Goal: Task Accomplishment & Management: Manage account settings

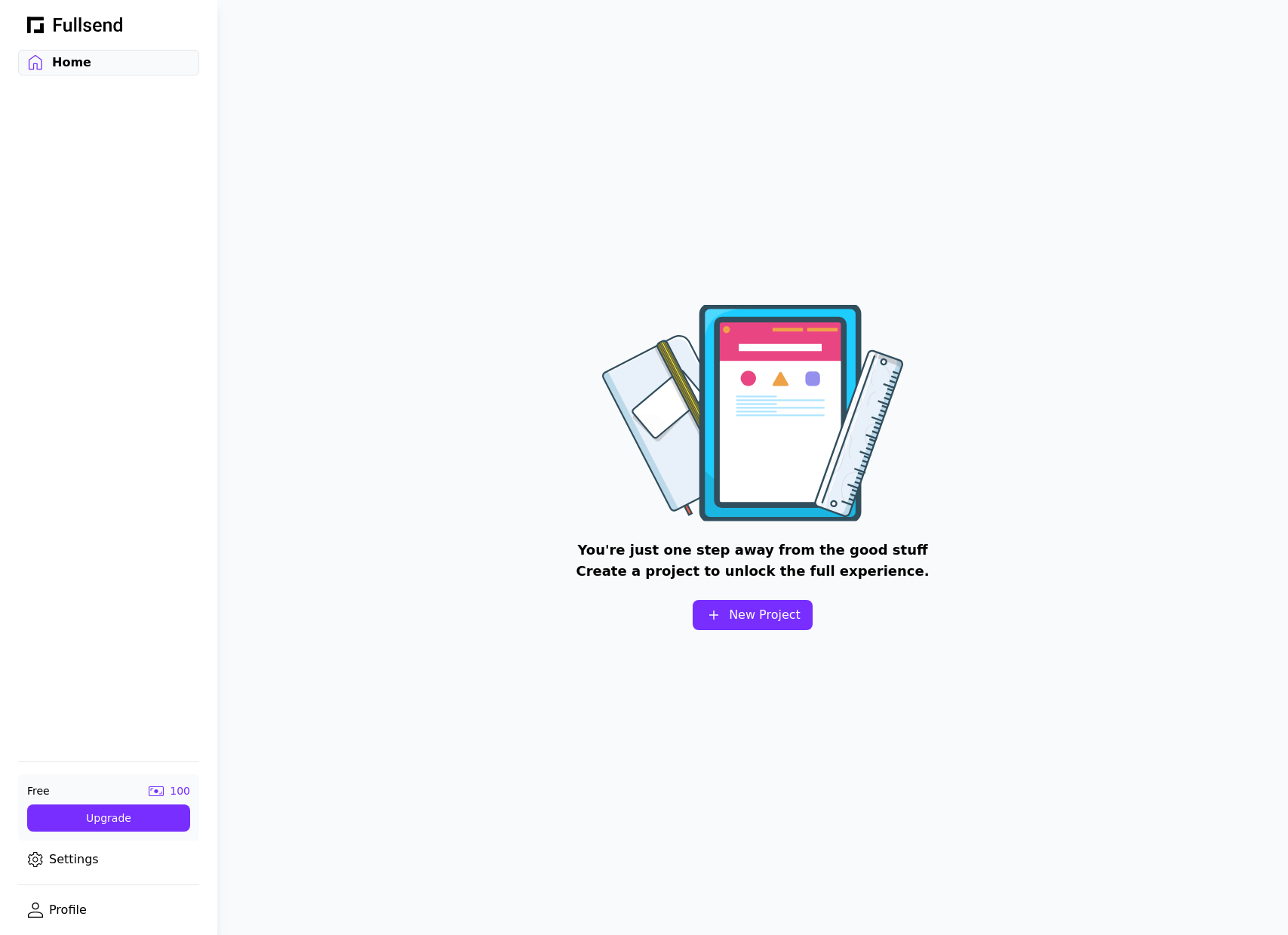
click at [66, 873] on div "Free 100 Upgrade Settings Profile" at bounding box center [108, 839] width 217 height 192
click at [63, 863] on link "Settings" at bounding box center [108, 859] width 181 height 26
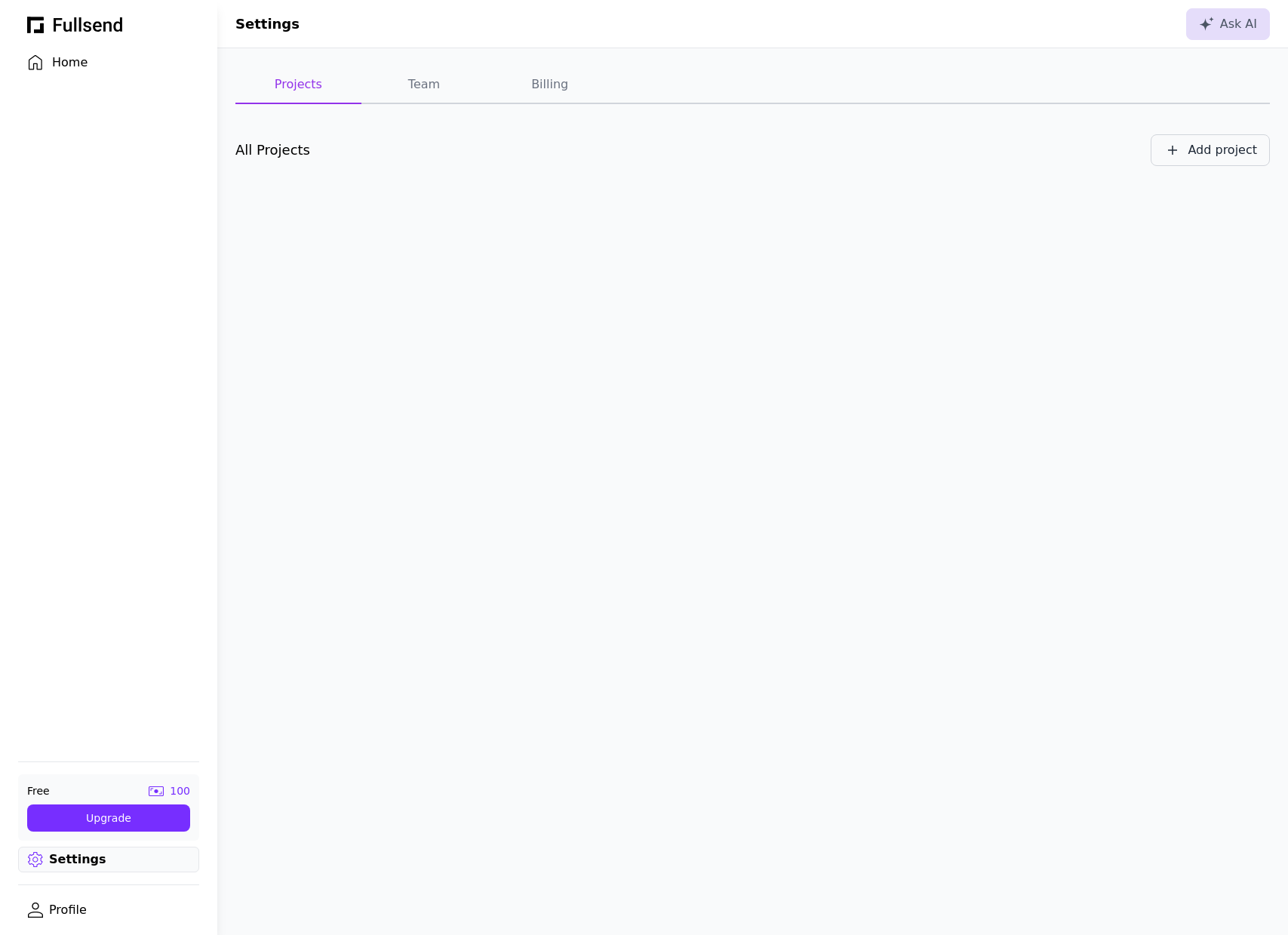
click at [1214, 150] on div "Add project" at bounding box center [1222, 150] width 70 height 18
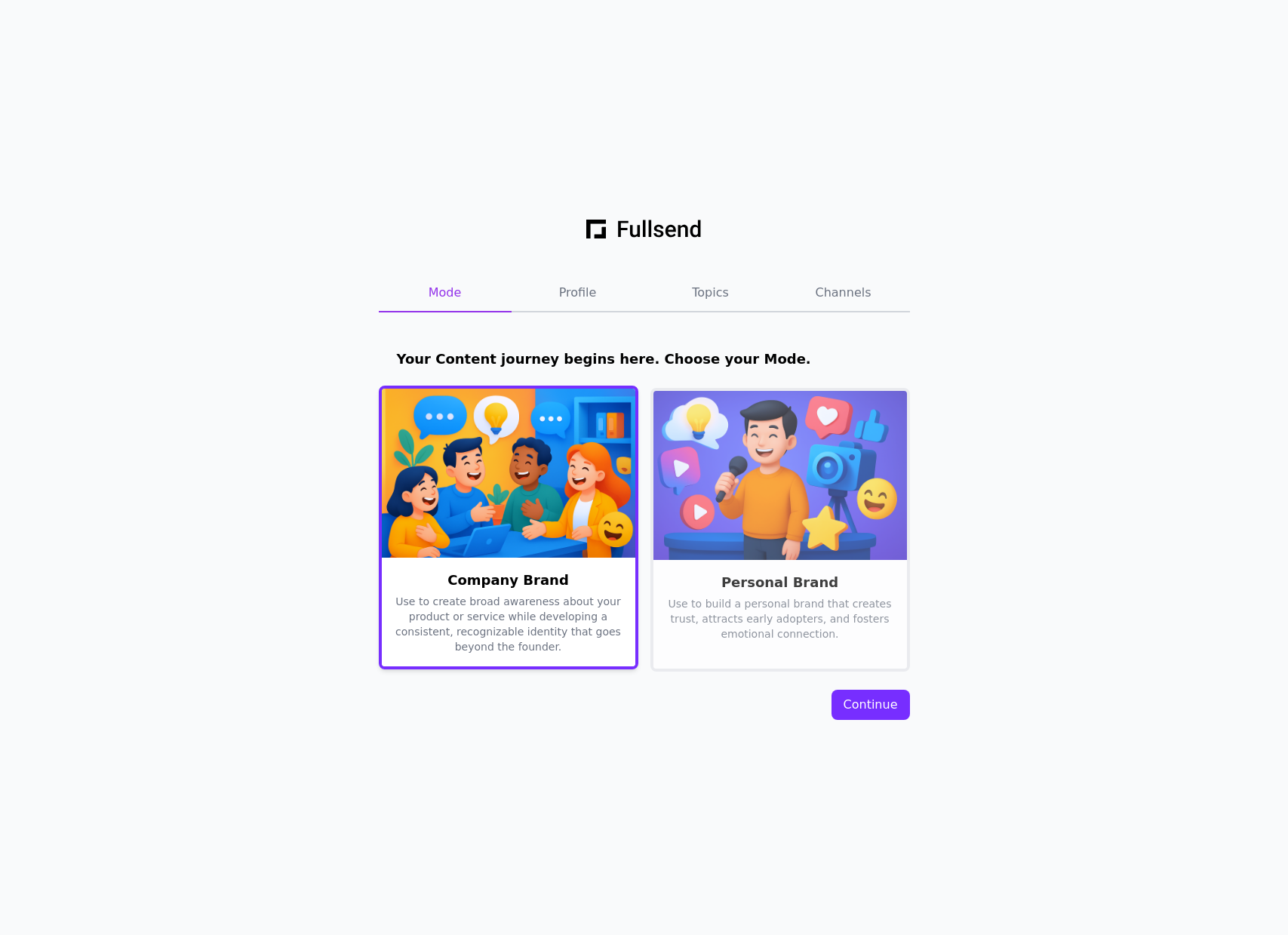
click at [569, 559] on div "Company Brand Use to create broad awareness about your product or service while…" at bounding box center [508, 697] width 254 height 278
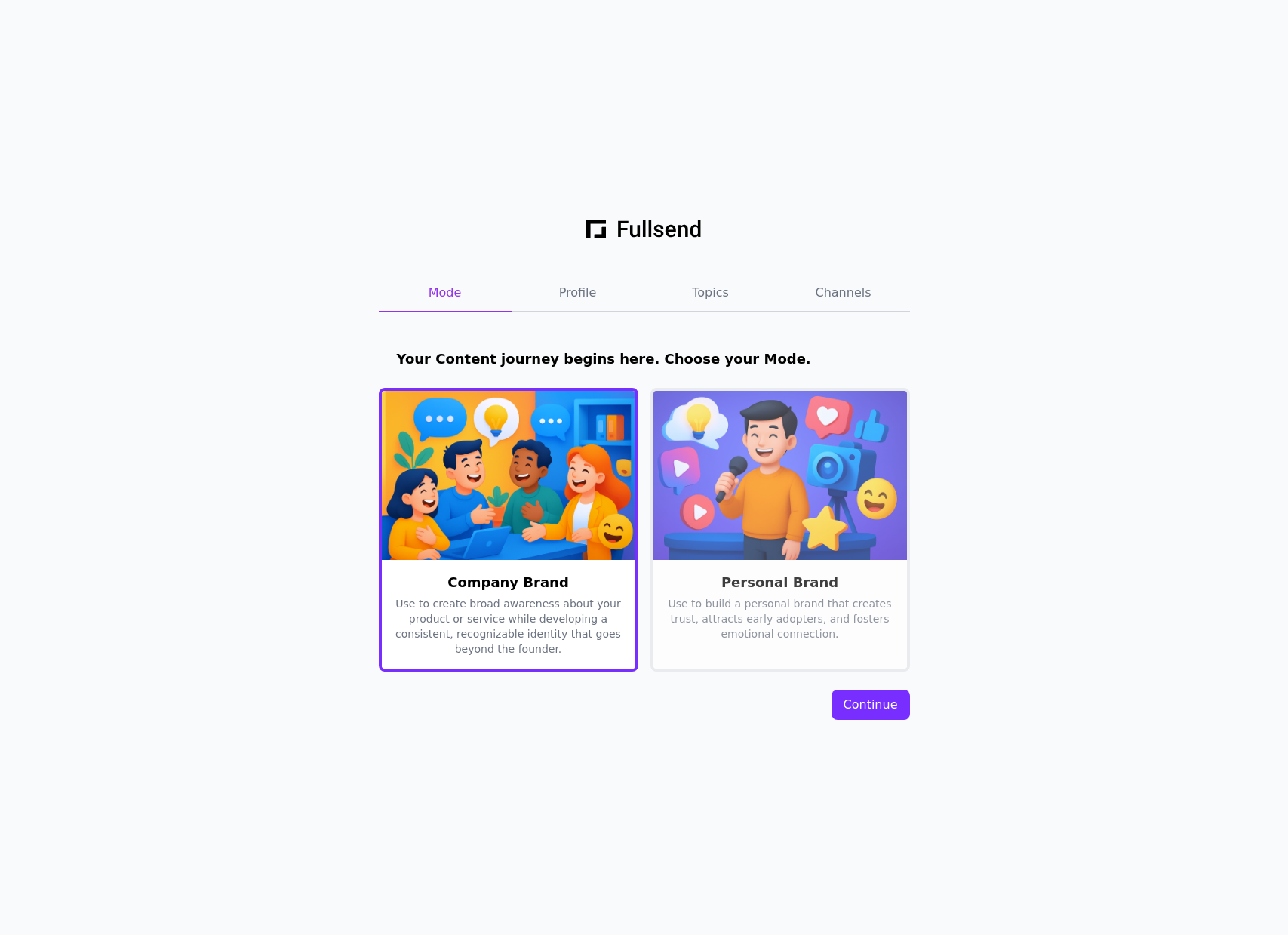
click at [877, 714] on button "Continue" at bounding box center [871, 704] width 78 height 30
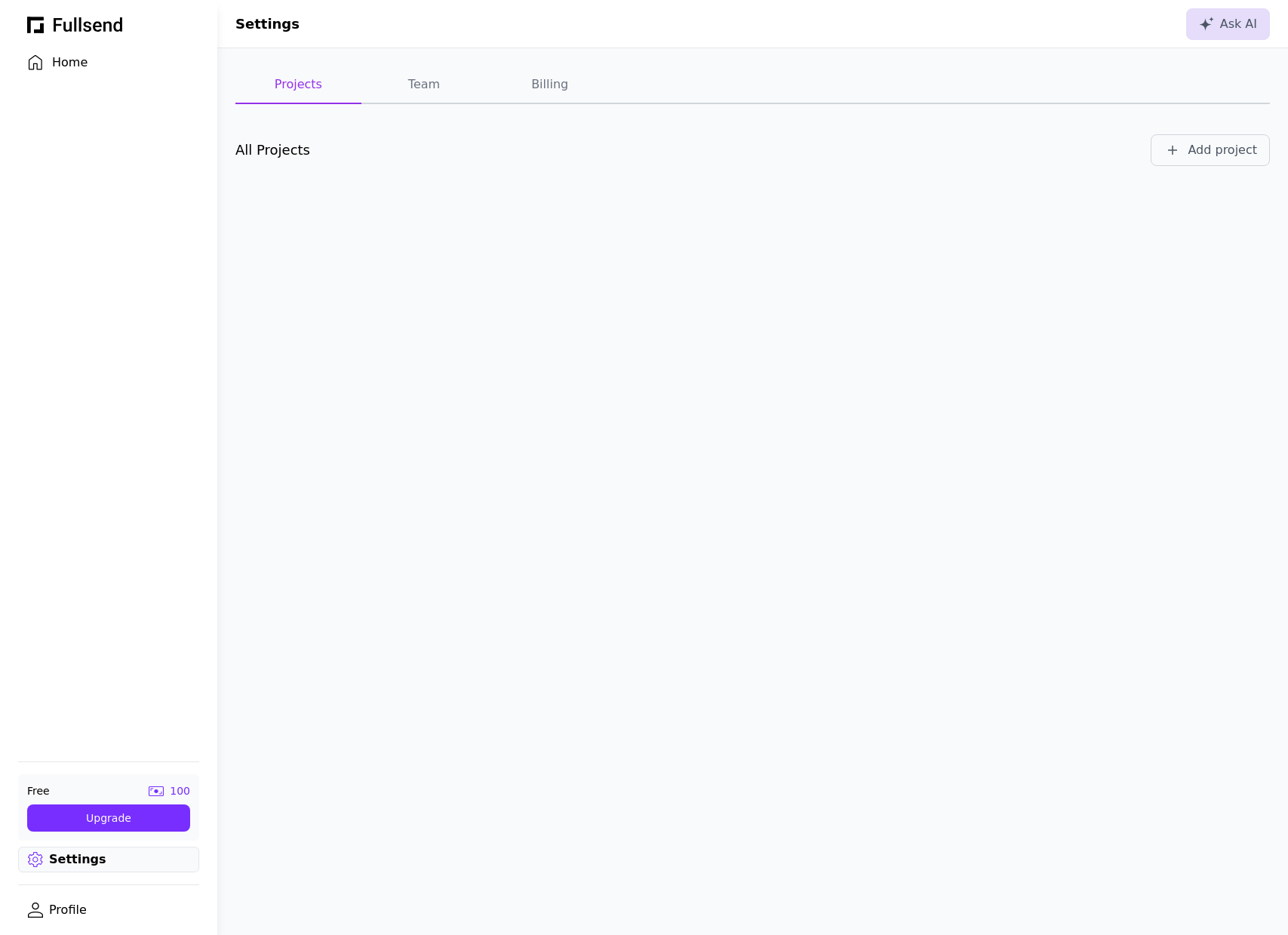
click at [82, 872] on link "Settings" at bounding box center [108, 859] width 181 height 26
click at [88, 860] on link "Settings" at bounding box center [108, 859] width 181 height 26
click at [399, 83] on button "Team" at bounding box center [425, 85] width 126 height 37
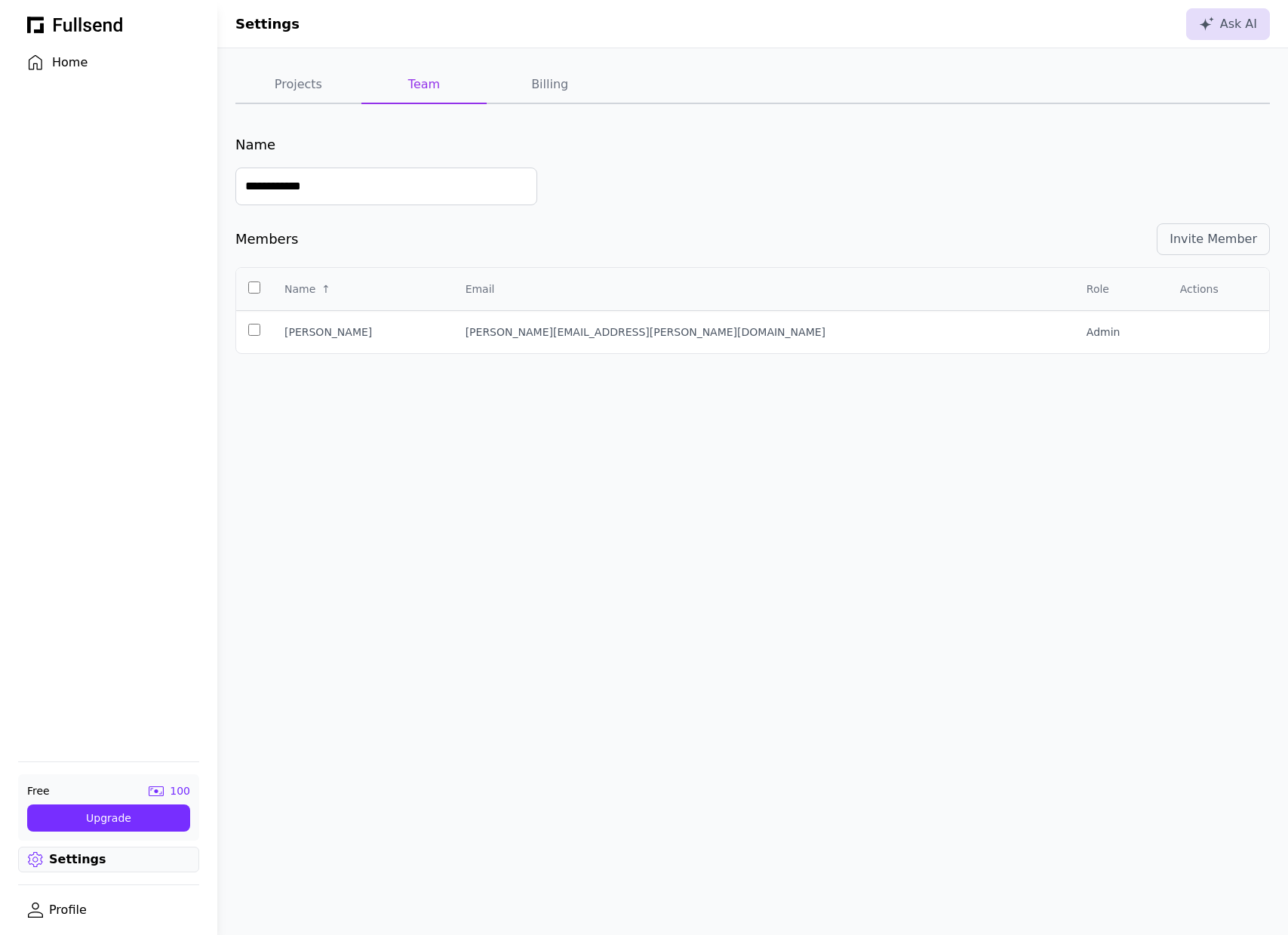
click at [514, 78] on button "Billing" at bounding box center [550, 85] width 126 height 37
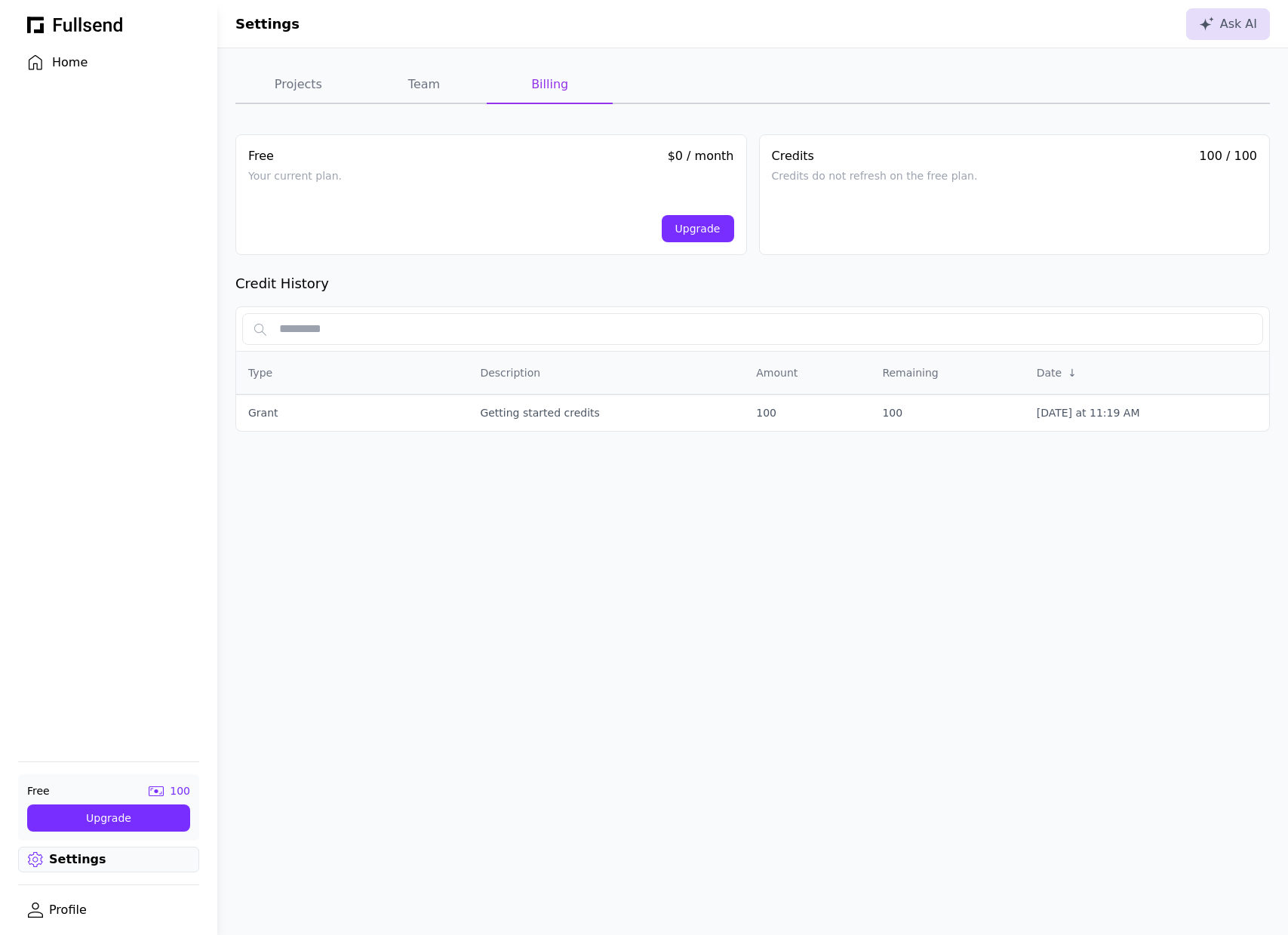
click at [87, 911] on link "Profile" at bounding box center [108, 910] width 181 height 26
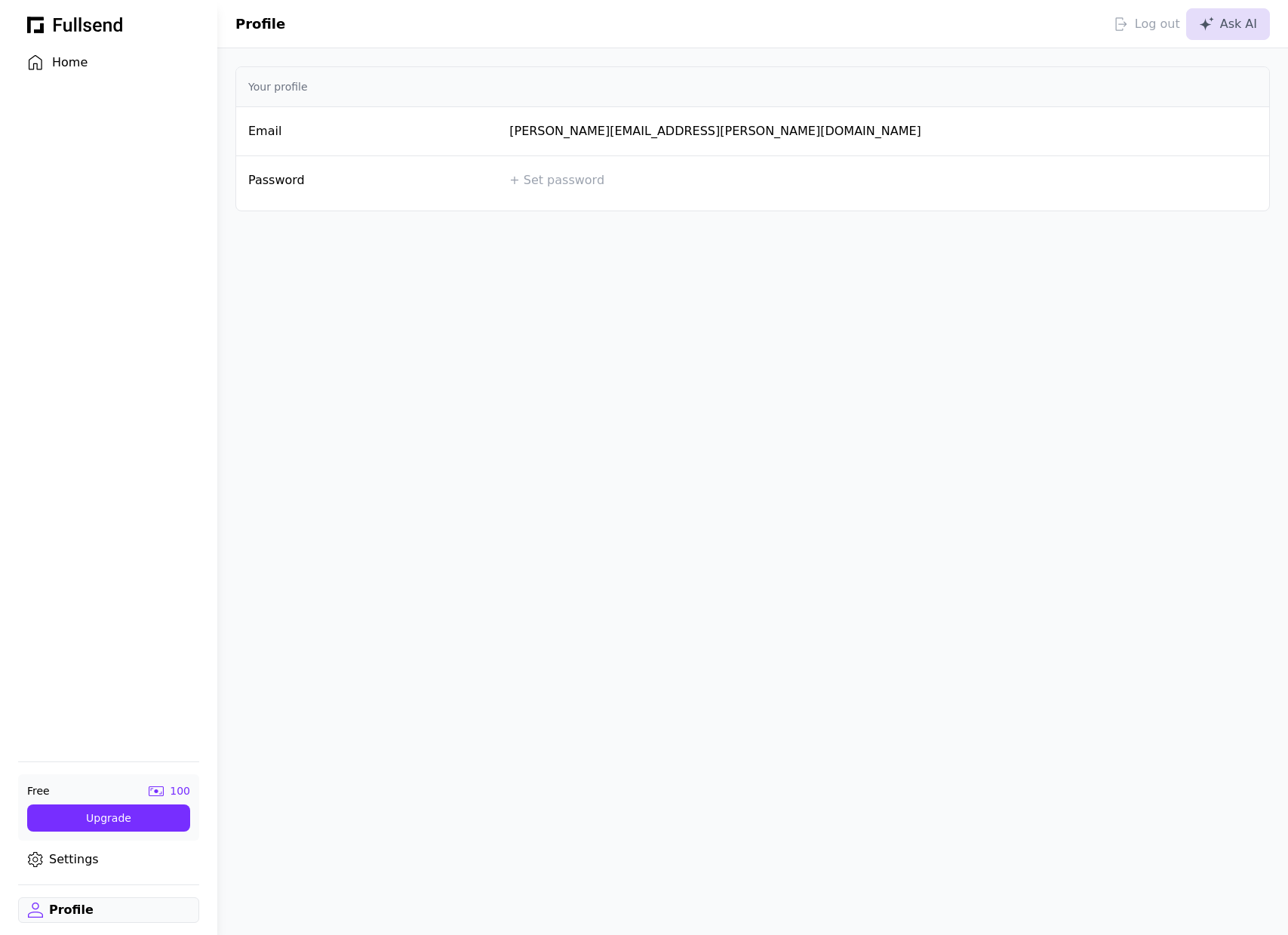
click at [84, 869] on link "Settings" at bounding box center [108, 859] width 181 height 26
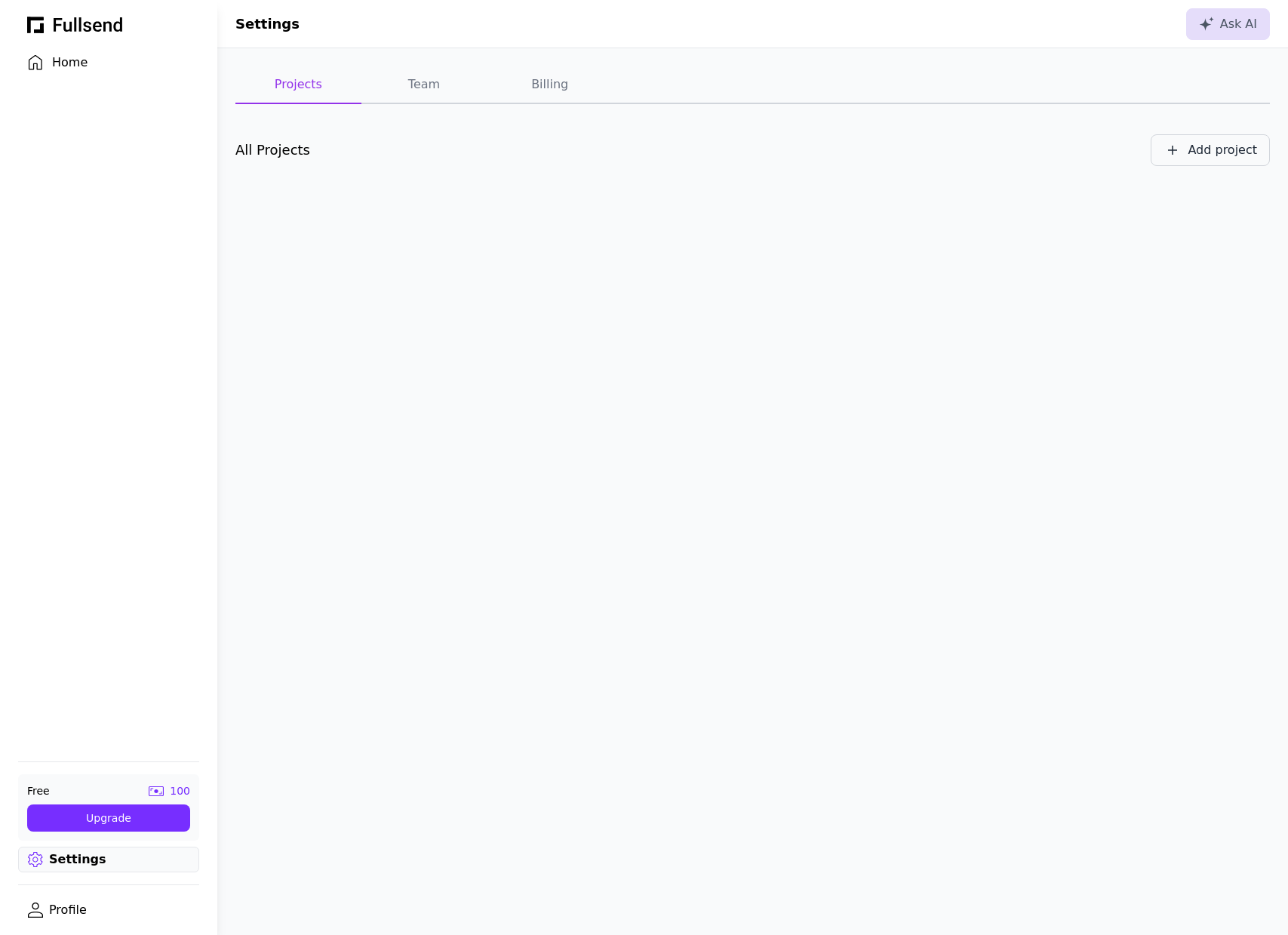
click at [1231, 153] on div "Add project" at bounding box center [1222, 150] width 70 height 18
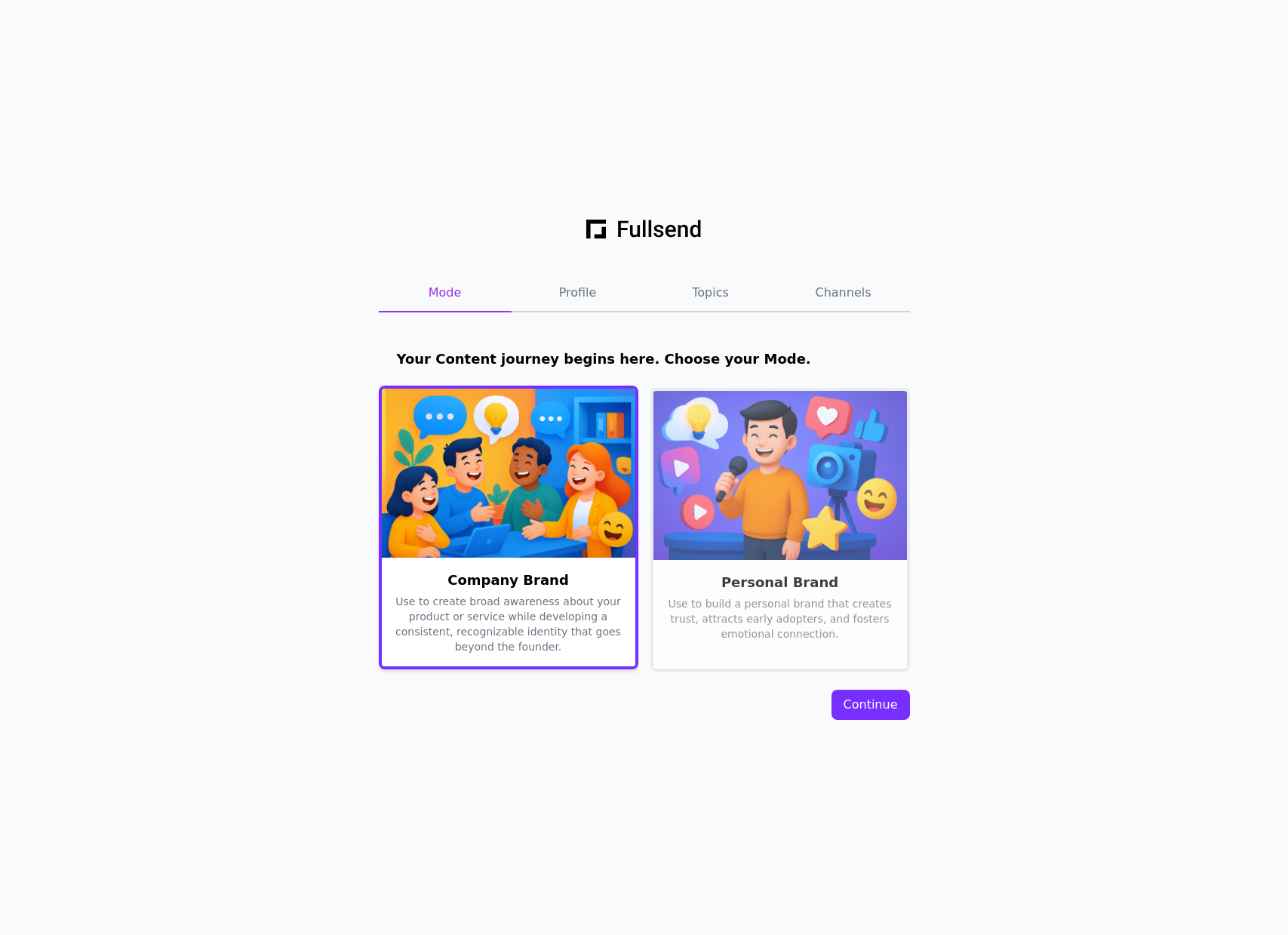
click at [541, 489] on img at bounding box center [508, 473] width 254 height 169
click at [542, 491] on img at bounding box center [508, 473] width 254 height 169
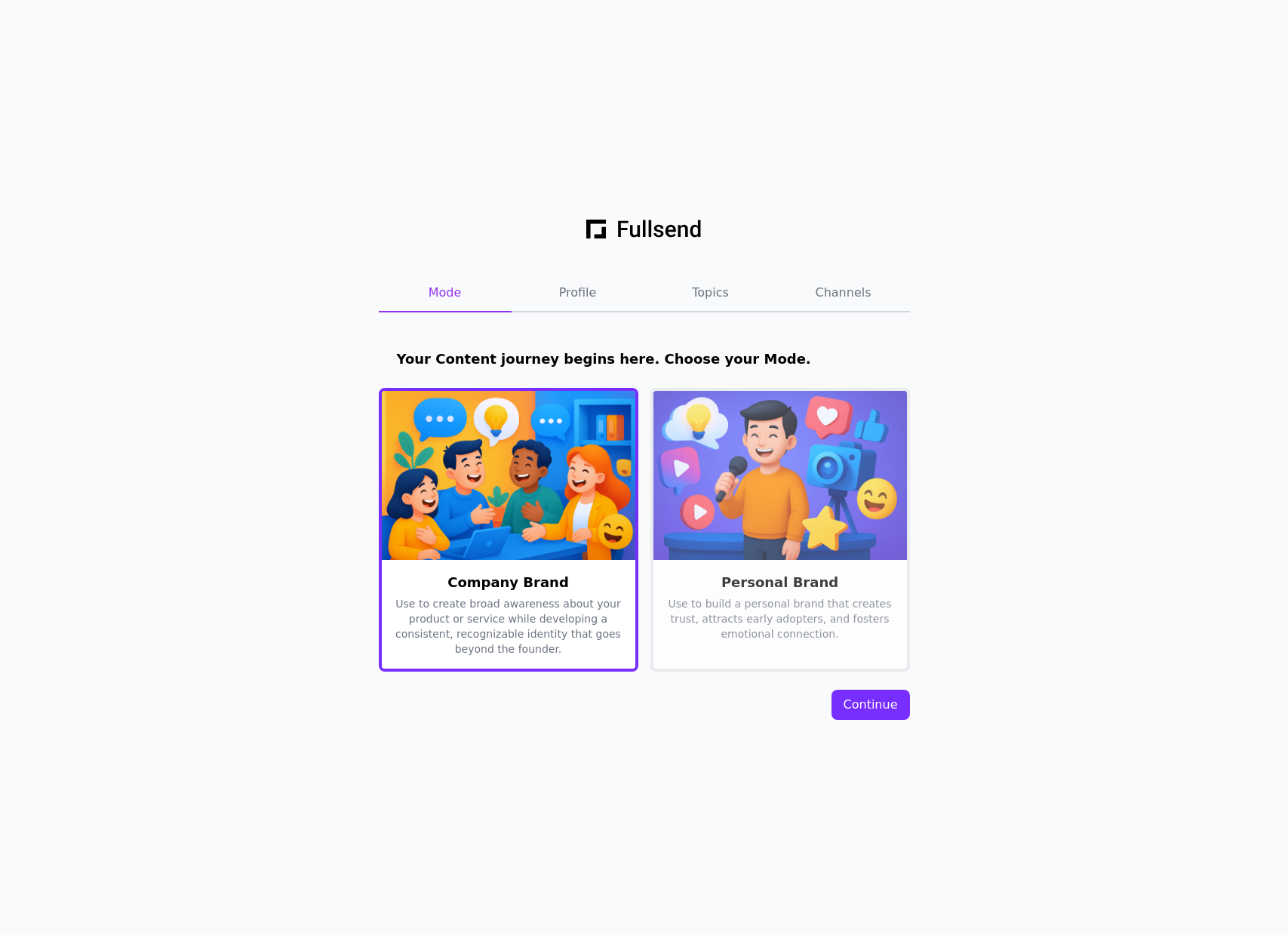
click at [869, 691] on button "Continue" at bounding box center [871, 704] width 78 height 30
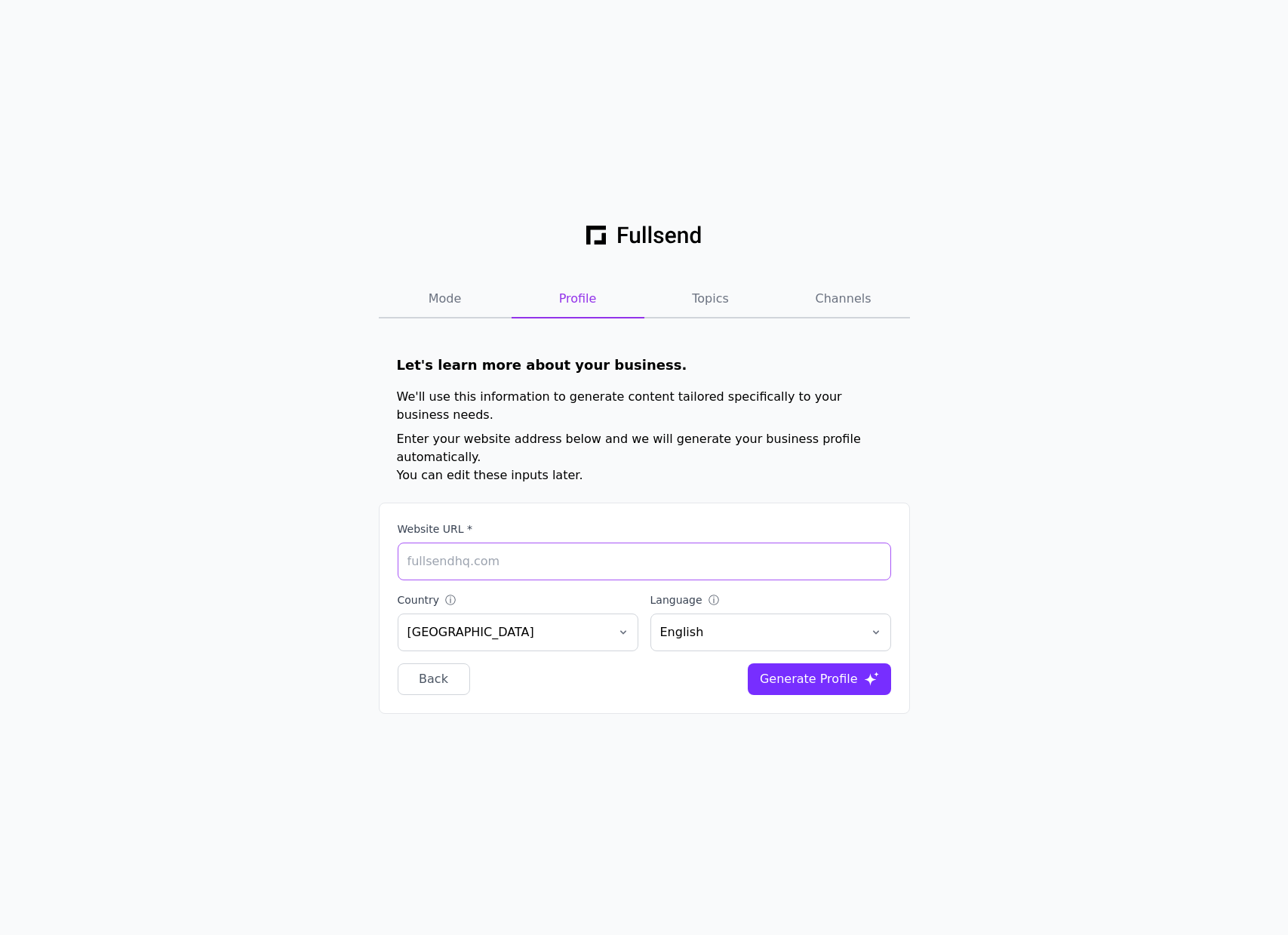
click at [541, 549] on input "Website URL *" at bounding box center [644, 561] width 494 height 37
type input "https://pablos-amazing-site-1151d8.webflow.io/"
click at [541, 614] on button "United States" at bounding box center [518, 633] width 241 height 37
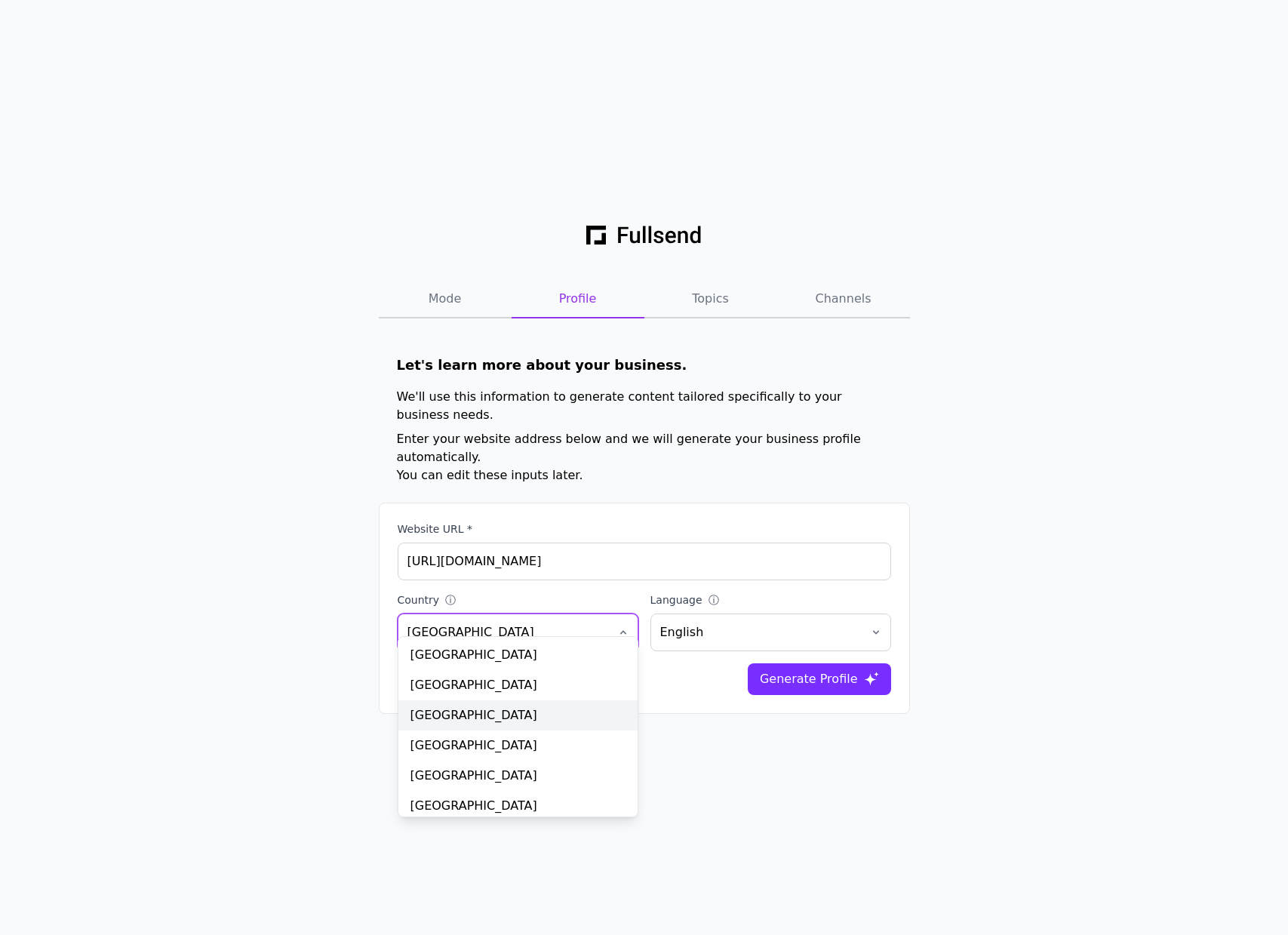
scroll to position [20, 0]
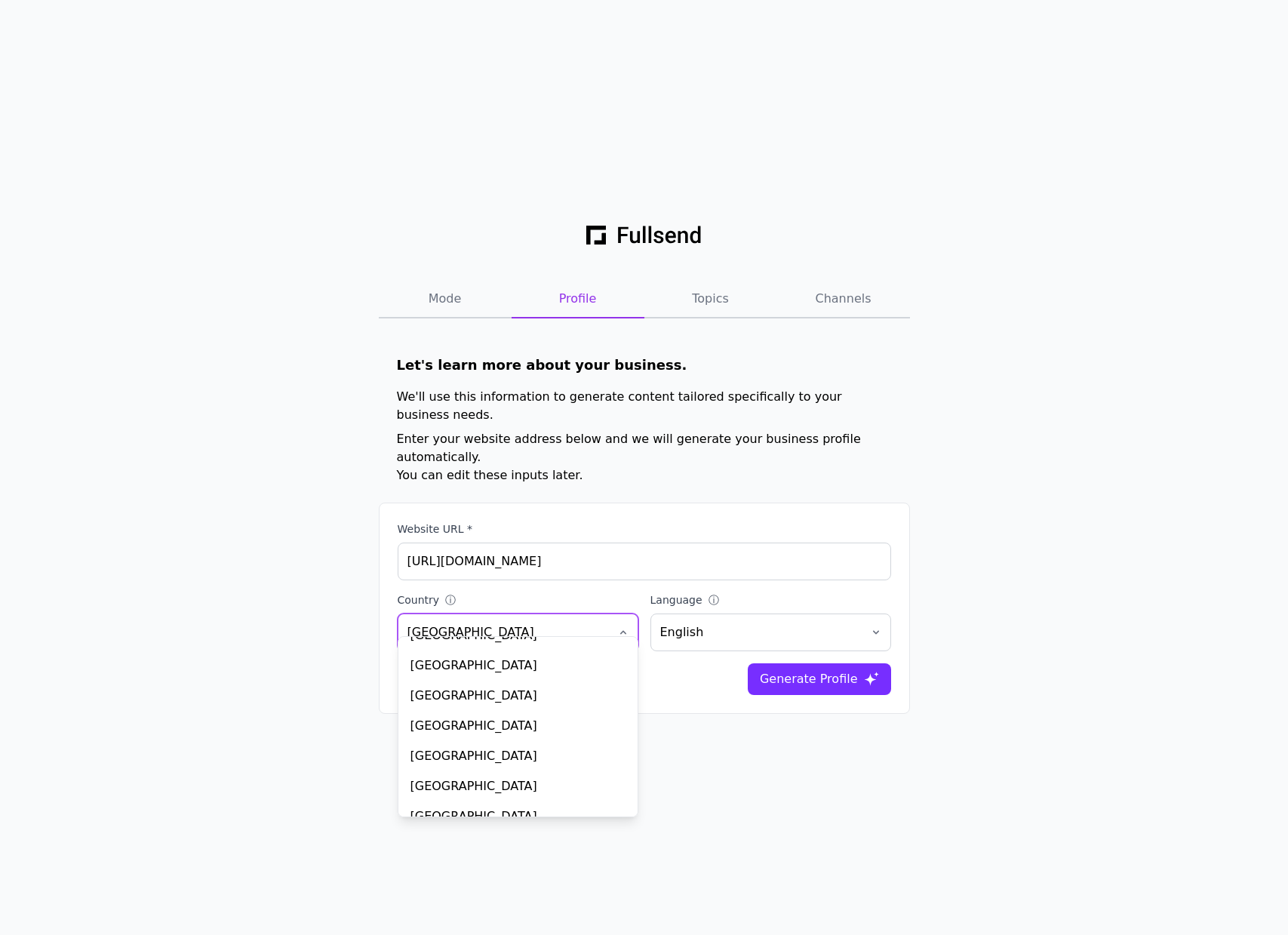
click at [467, 788] on div "Canada" at bounding box center [518, 786] width 239 height 30
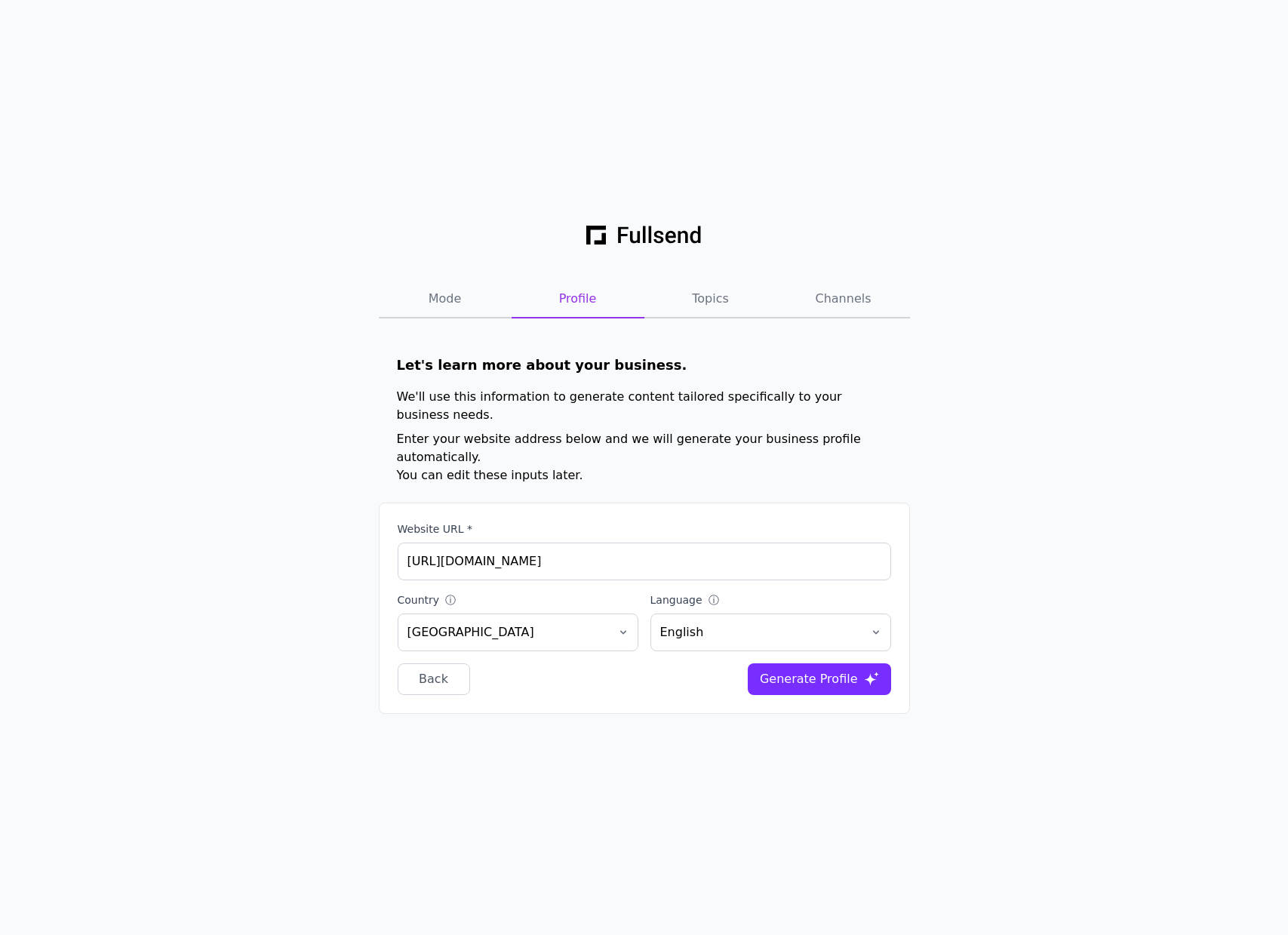
click at [793, 670] on div "Generate Profile" at bounding box center [809, 679] width 98 height 18
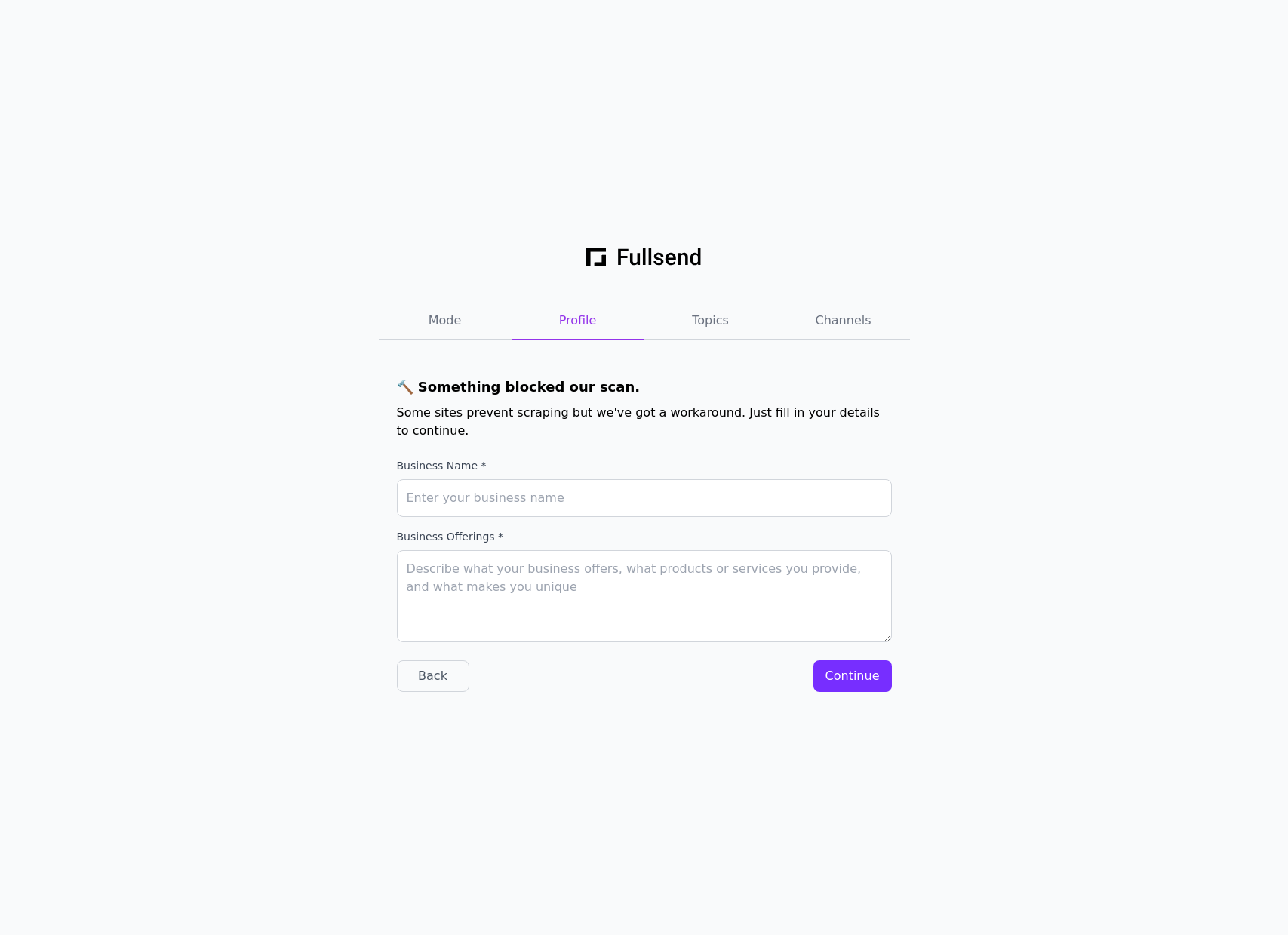
click at [618, 521] on div at bounding box center [644, 504] width 495 height 49
click at [594, 508] on input "Business Name *" at bounding box center [644, 498] width 495 height 37
type input "pablos amazing site"
click at [524, 590] on textarea "Business Offerings *" at bounding box center [644, 596] width 495 height 92
type textarea "G"
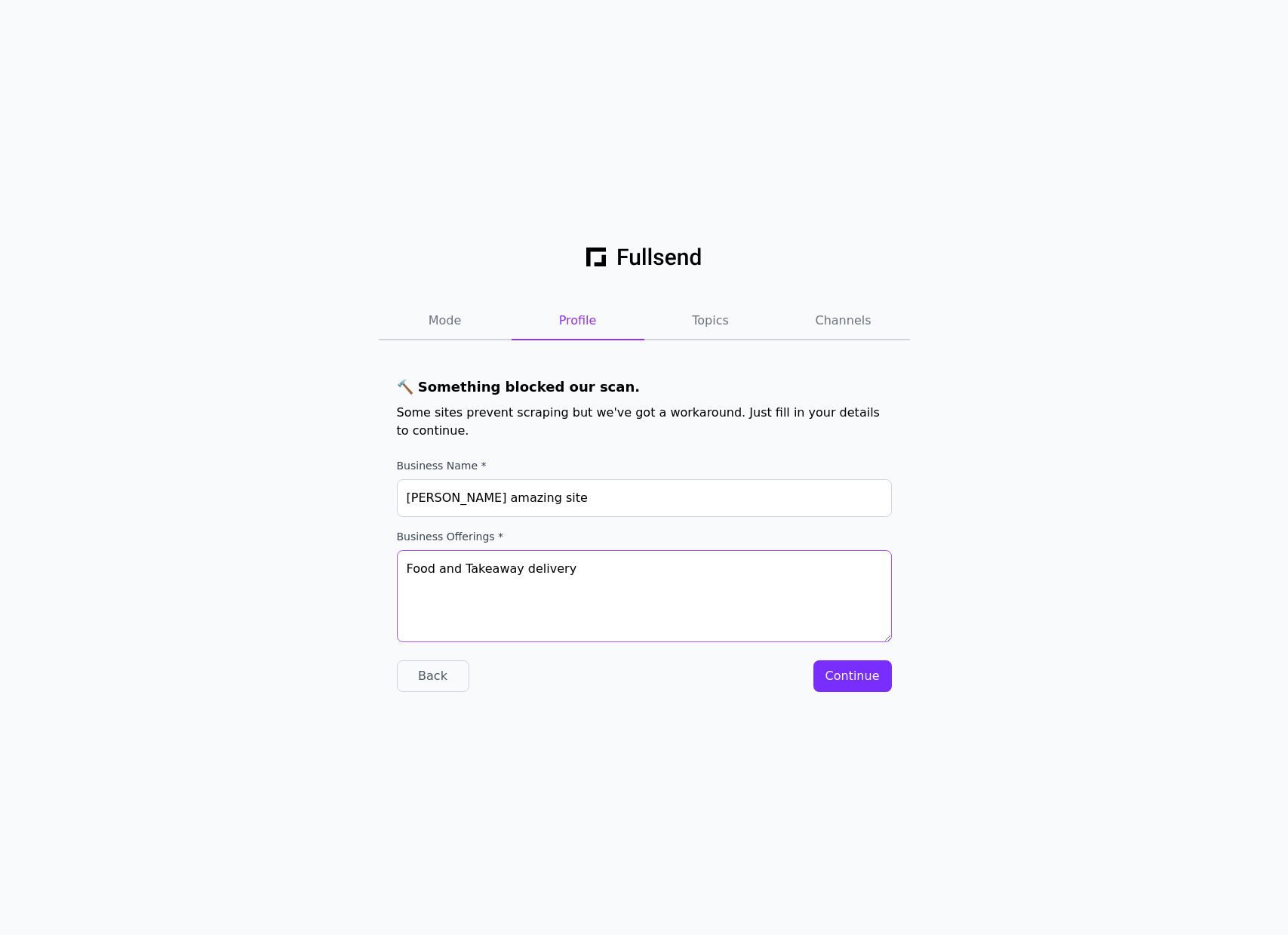
type textarea "Food and Takeaway delivery"
click at [862, 676] on div "Continue" at bounding box center [853, 676] width 54 height 18
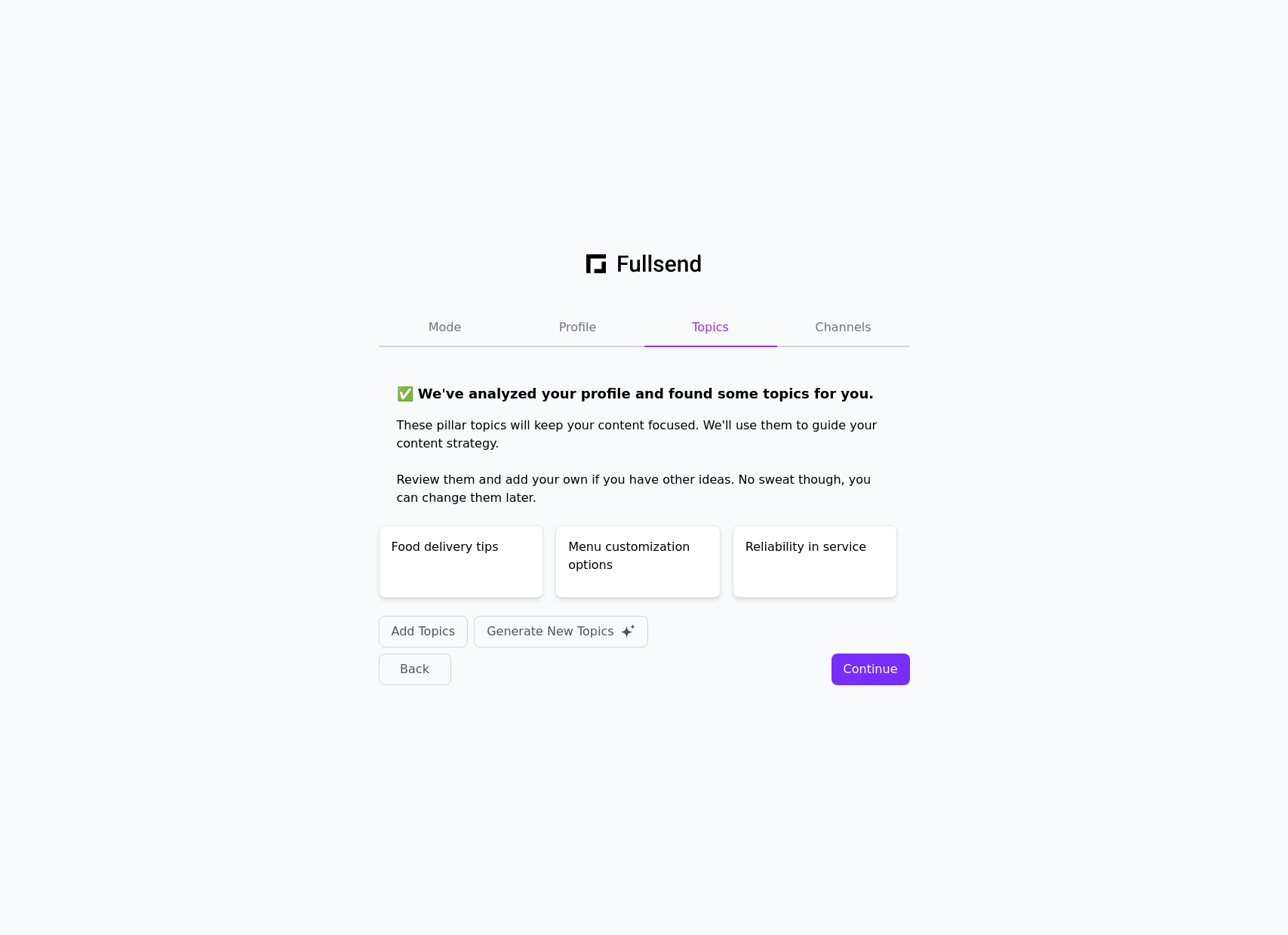
click at [886, 668] on div "Continue" at bounding box center [871, 669] width 54 height 18
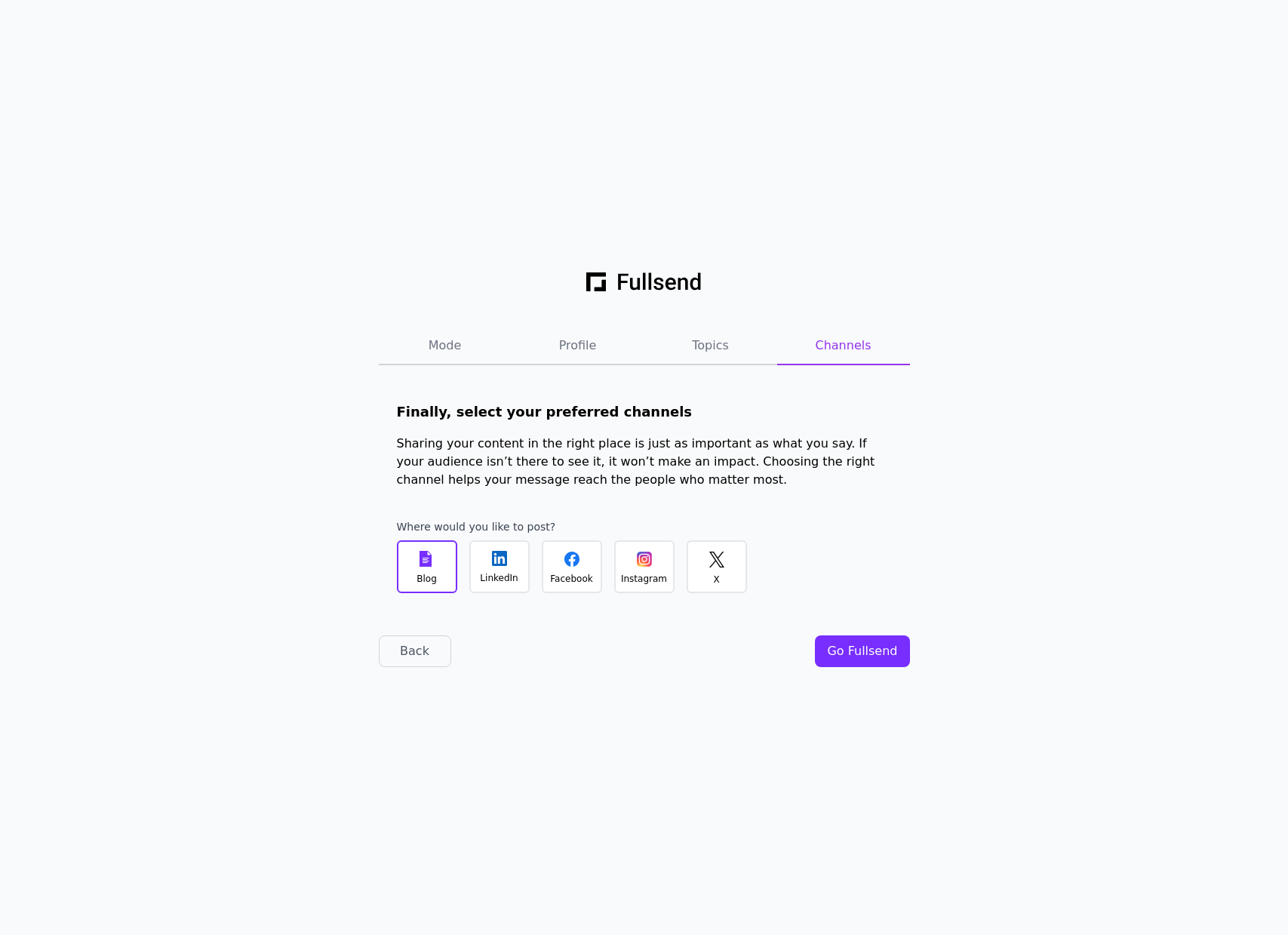
click at [850, 646] on div "Go Fullsend" at bounding box center [862, 651] width 70 height 18
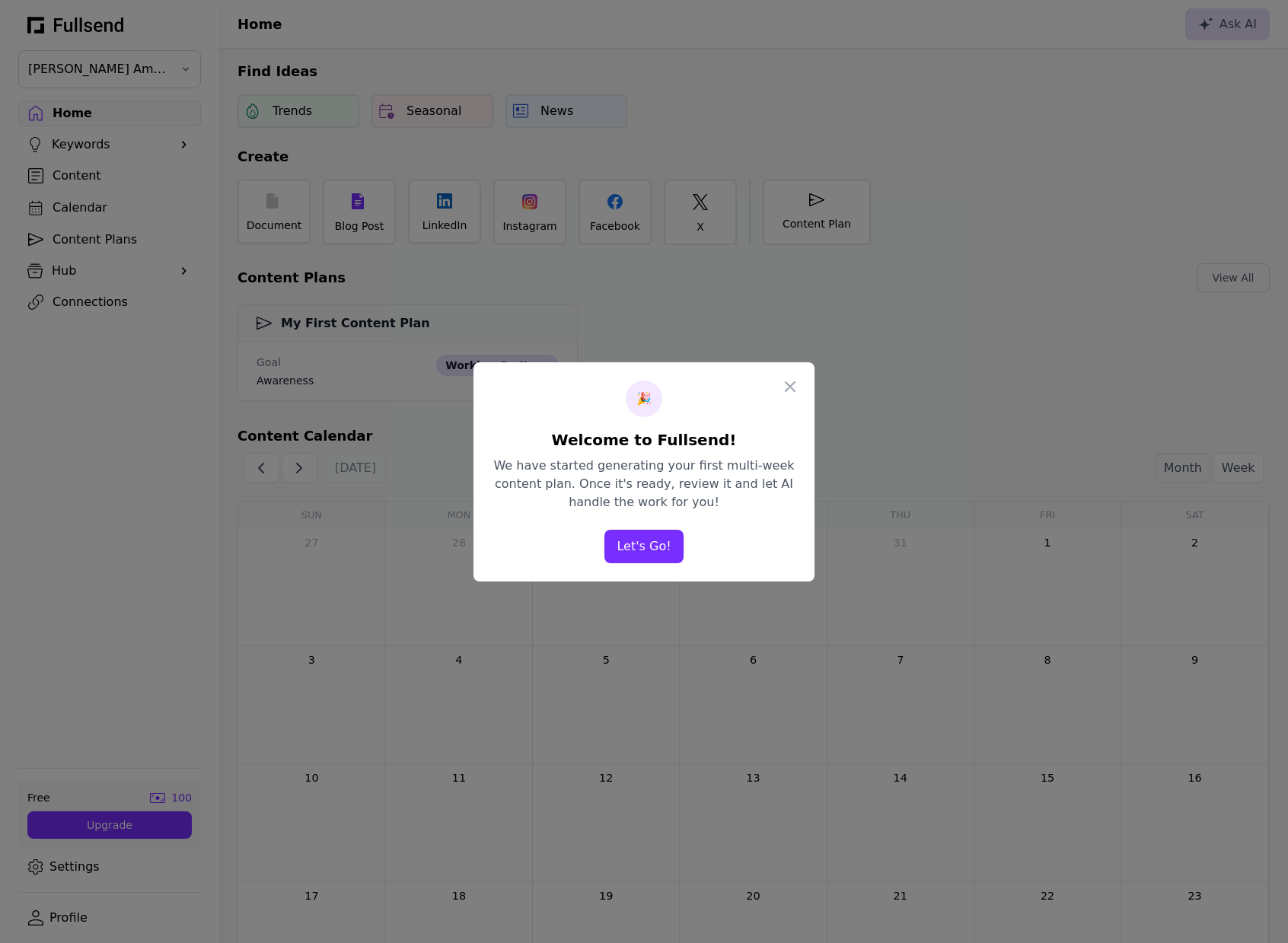
click at [649, 546] on button "Let's Go!" at bounding box center [643, 546] width 78 height 33
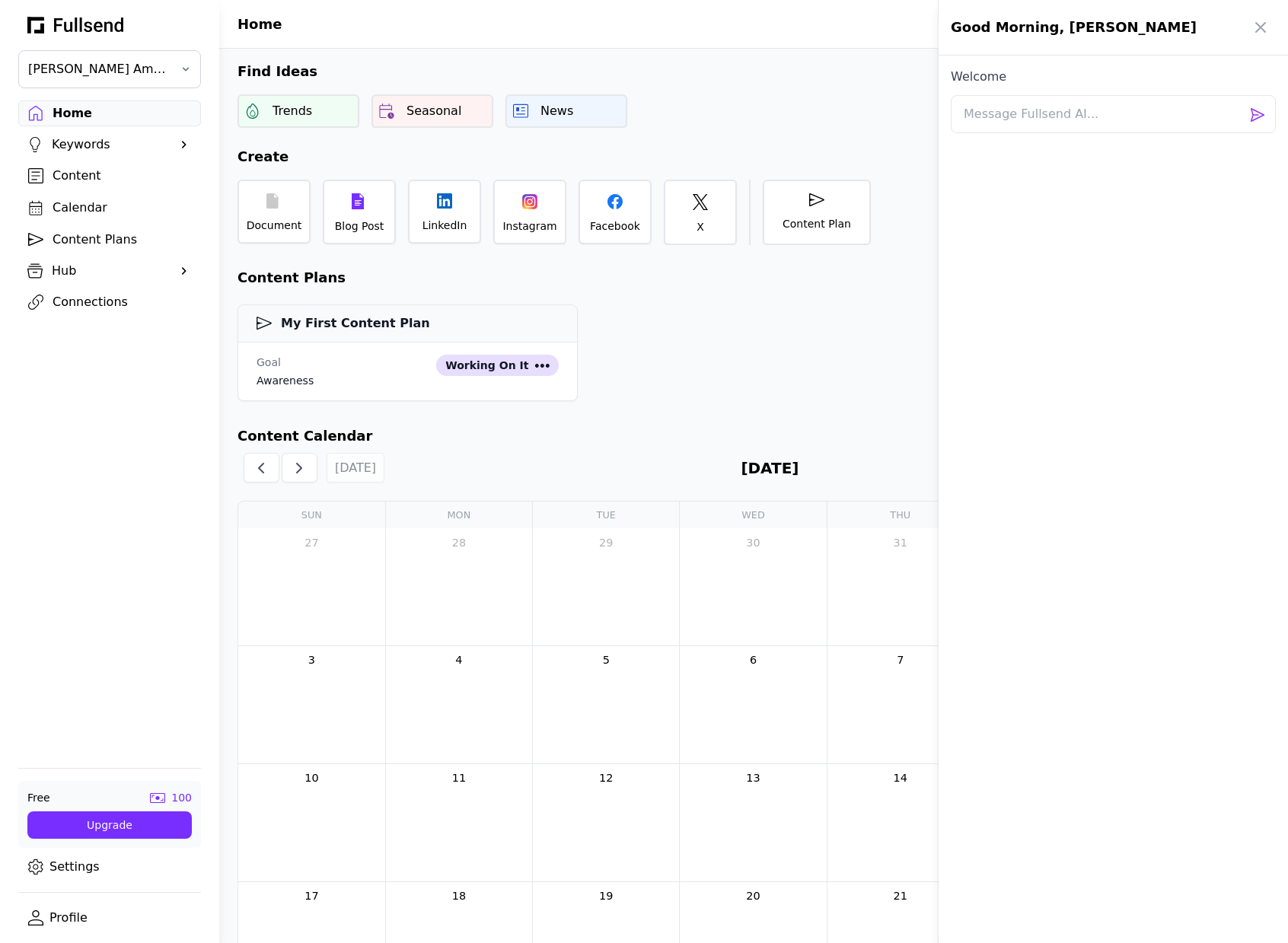
click at [110, 295] on div at bounding box center [644, 472] width 1288 height 943
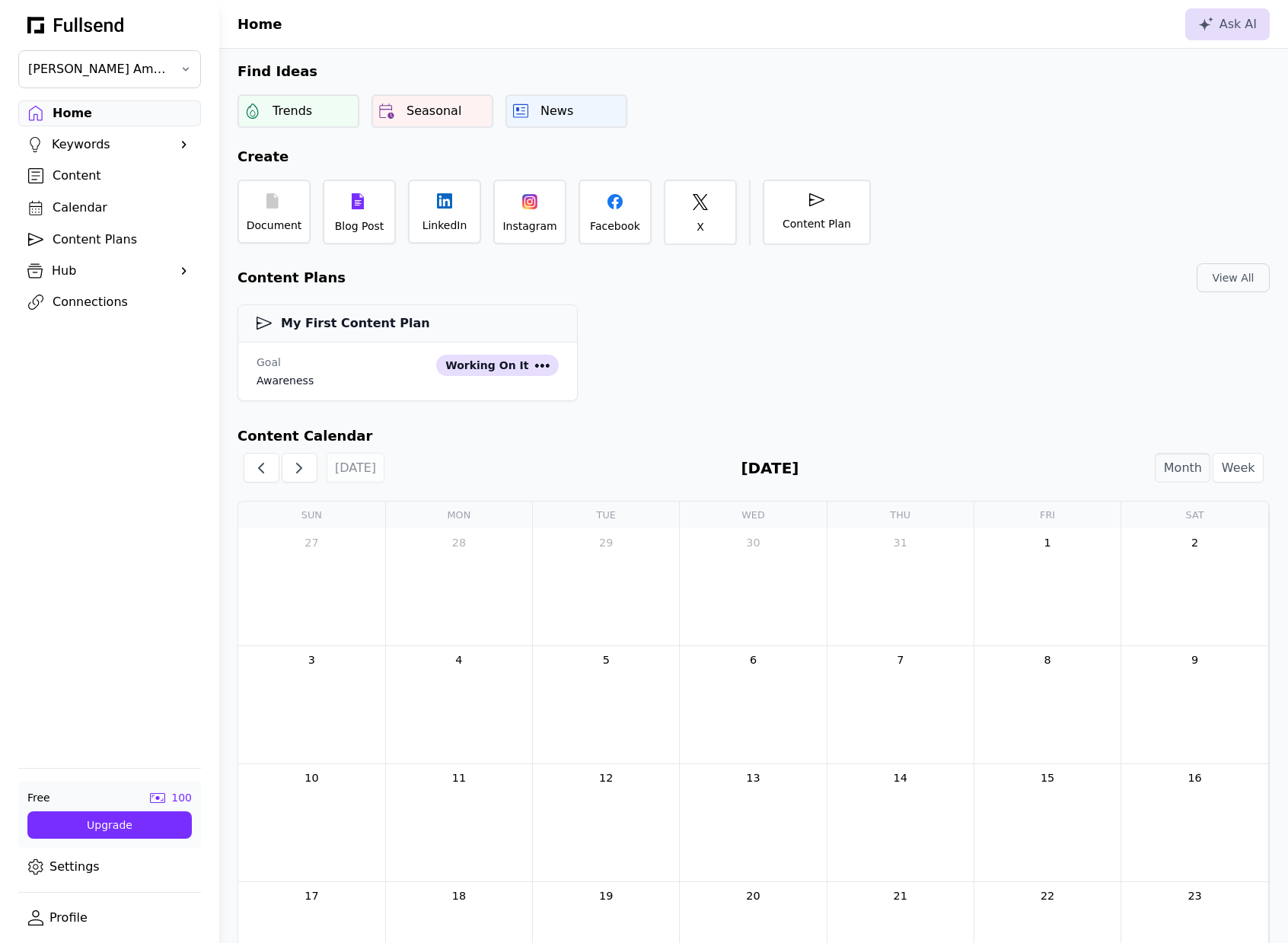
click at [103, 304] on div "Connections" at bounding box center [121, 301] width 138 height 18
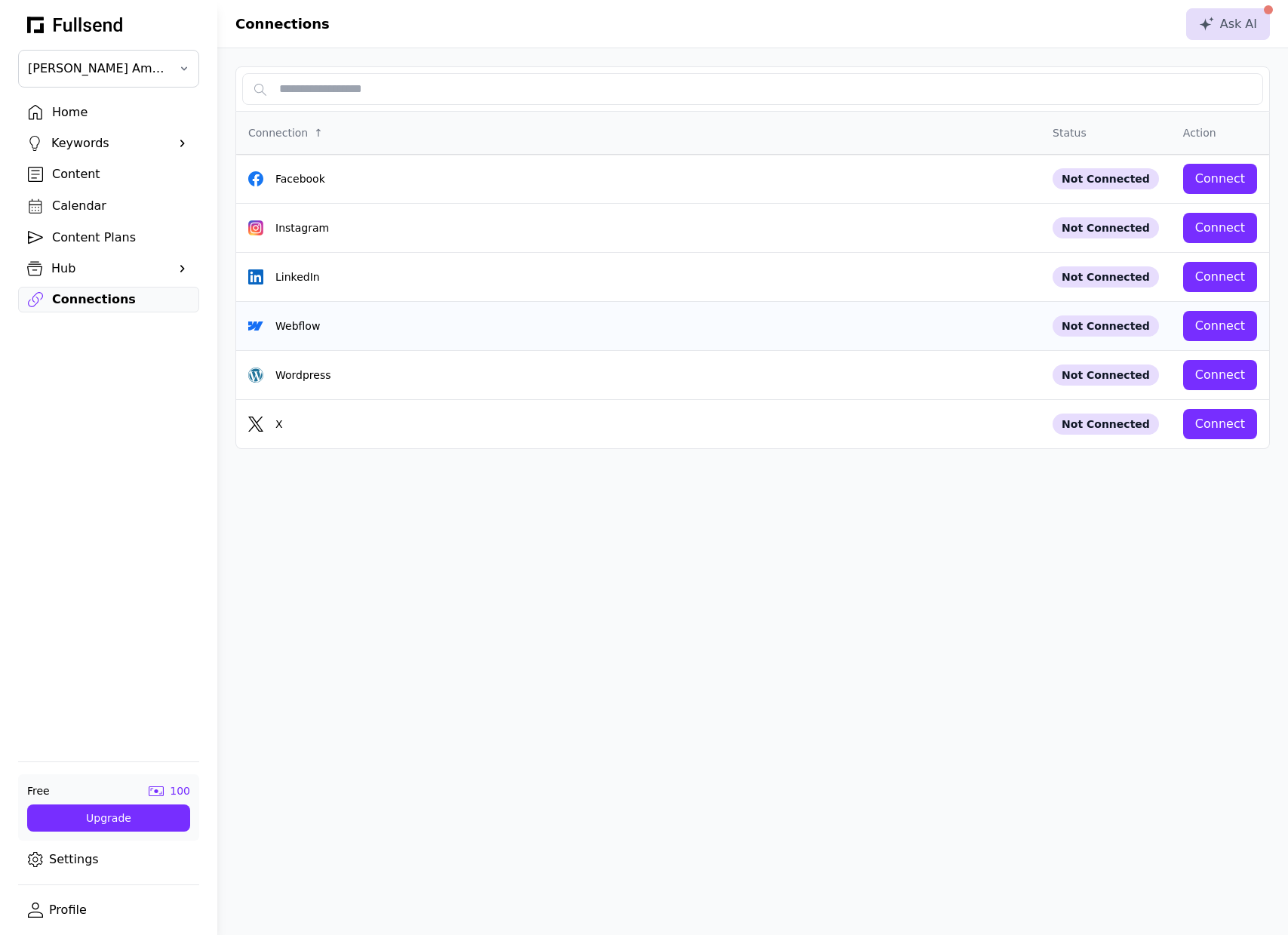
click at [1209, 328] on div "Connect" at bounding box center [1220, 325] width 49 height 18
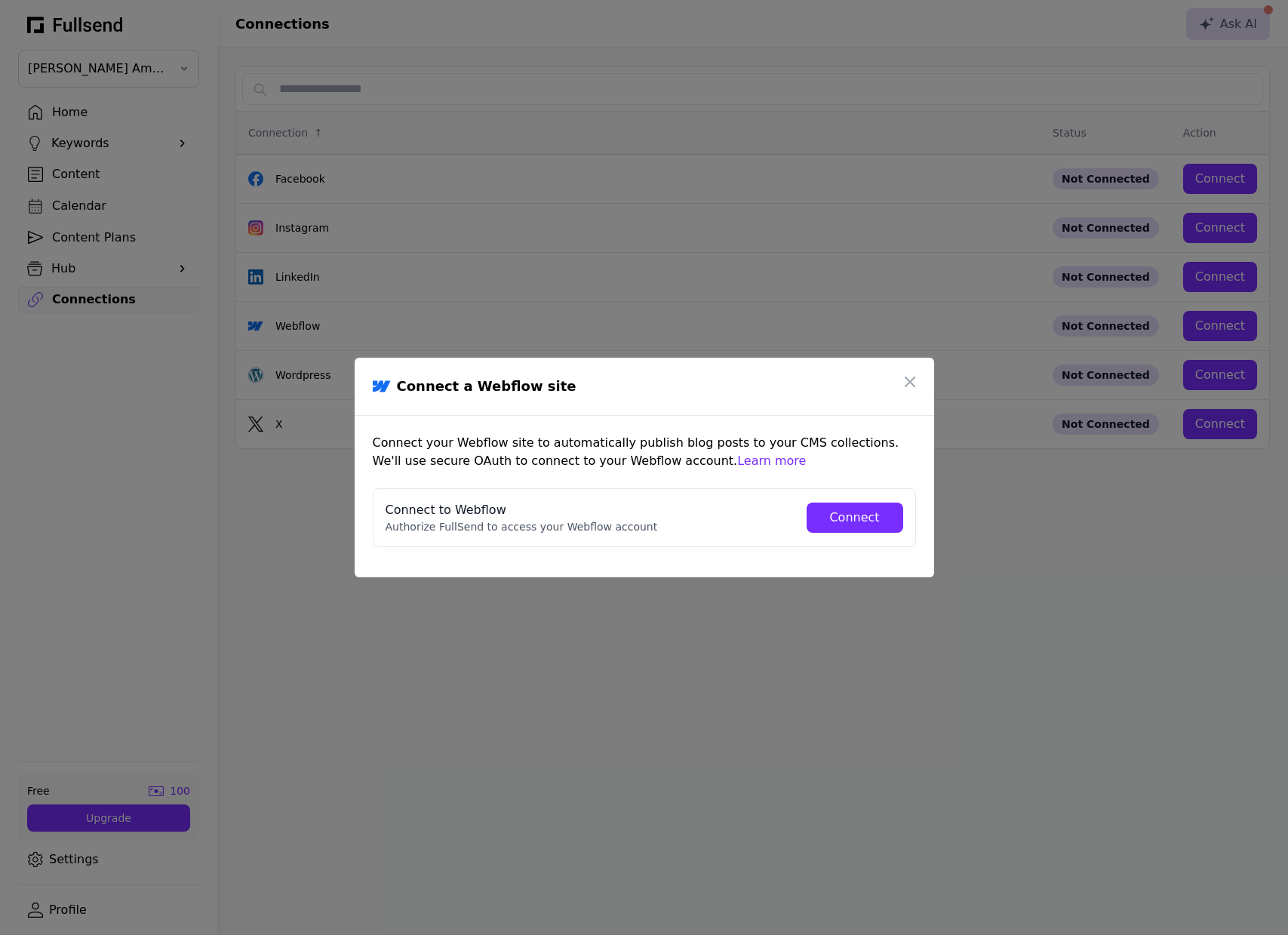
click at [840, 518] on div "Connect" at bounding box center [855, 517] width 72 height 18
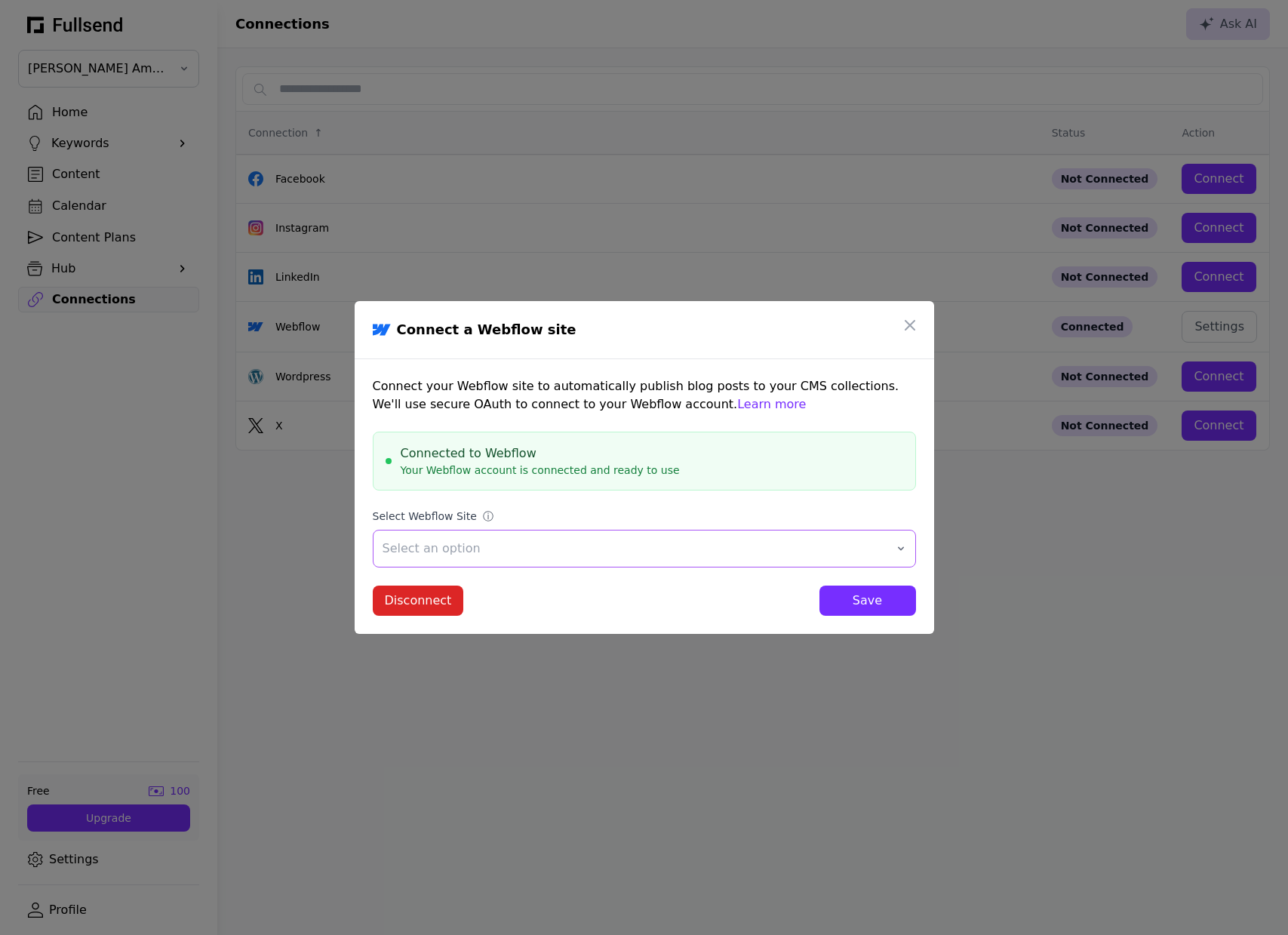
click at [713, 552] on span "Select an option" at bounding box center [633, 548] width 502 height 18
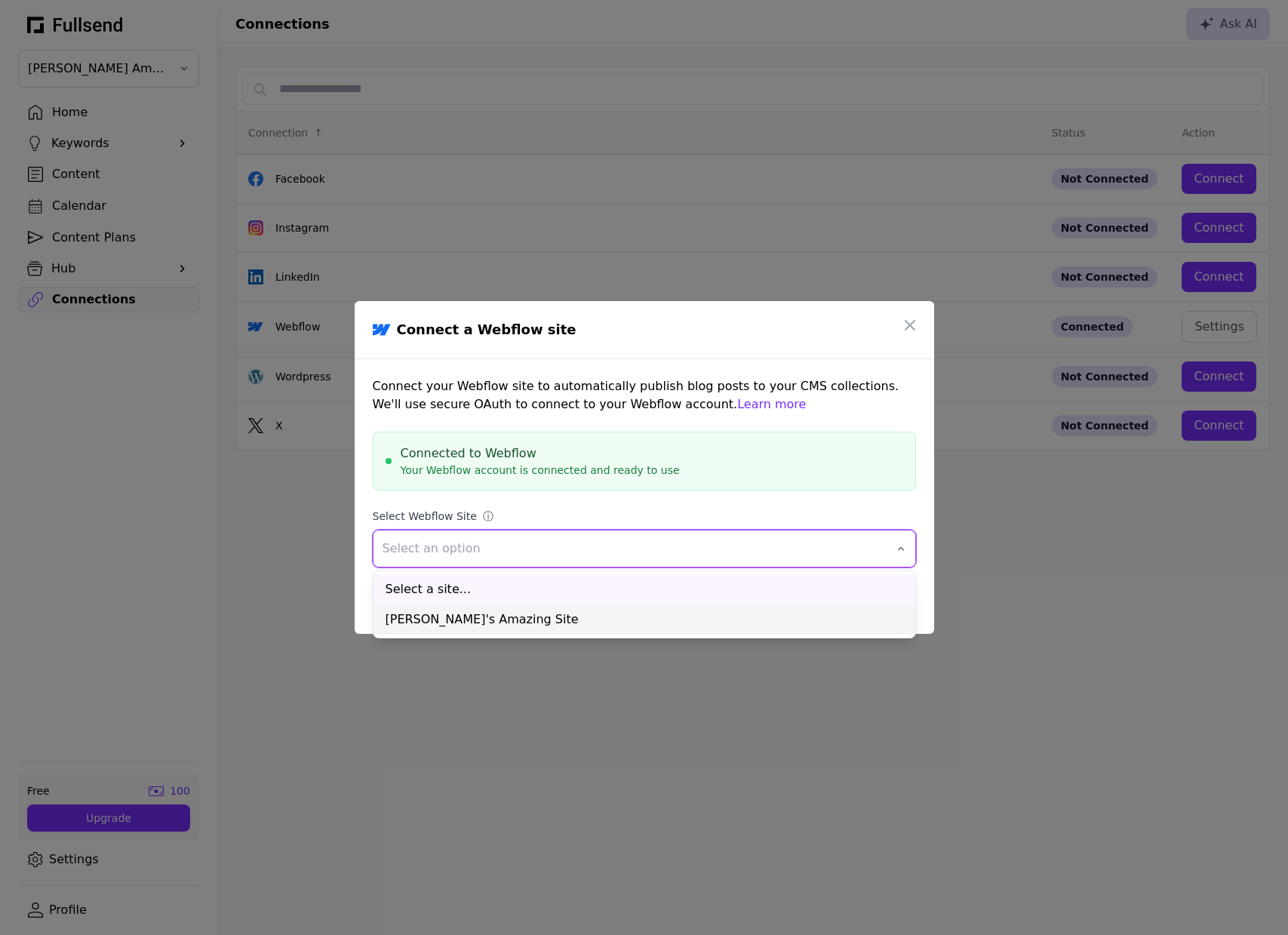
click at [651, 618] on div "[PERSON_NAME]'s Amazing Site" at bounding box center [644, 619] width 541 height 30
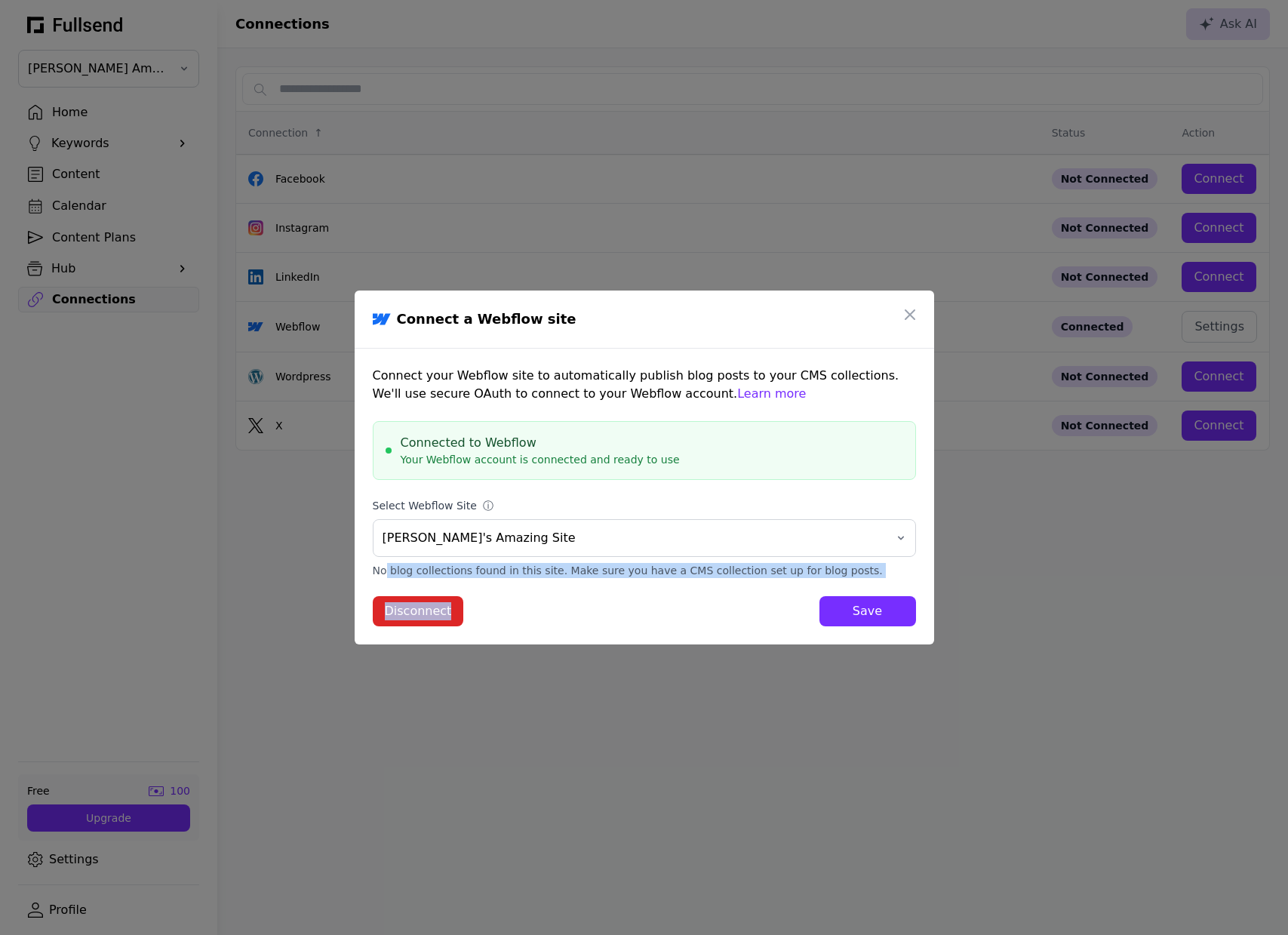
drag, startPoint x: 381, startPoint y: 570, endPoint x: 793, endPoint y: 589, distance: 412.4
click at [793, 589] on form "Connect your Webflow site to automatically publish blog posts to your CMS colle…" at bounding box center [644, 496] width 543 height 260
click at [795, 575] on div "No blog collections found in this site. Make sure you have a CMS collection set…" at bounding box center [644, 571] width 543 height 15
drag, startPoint x: 840, startPoint y: 570, endPoint x: 381, endPoint y: 548, distance: 459.5
click at [375, 552] on form "Connect your Webflow site to automatically publish blog posts to your CMS colle…" at bounding box center [644, 496] width 543 height 260
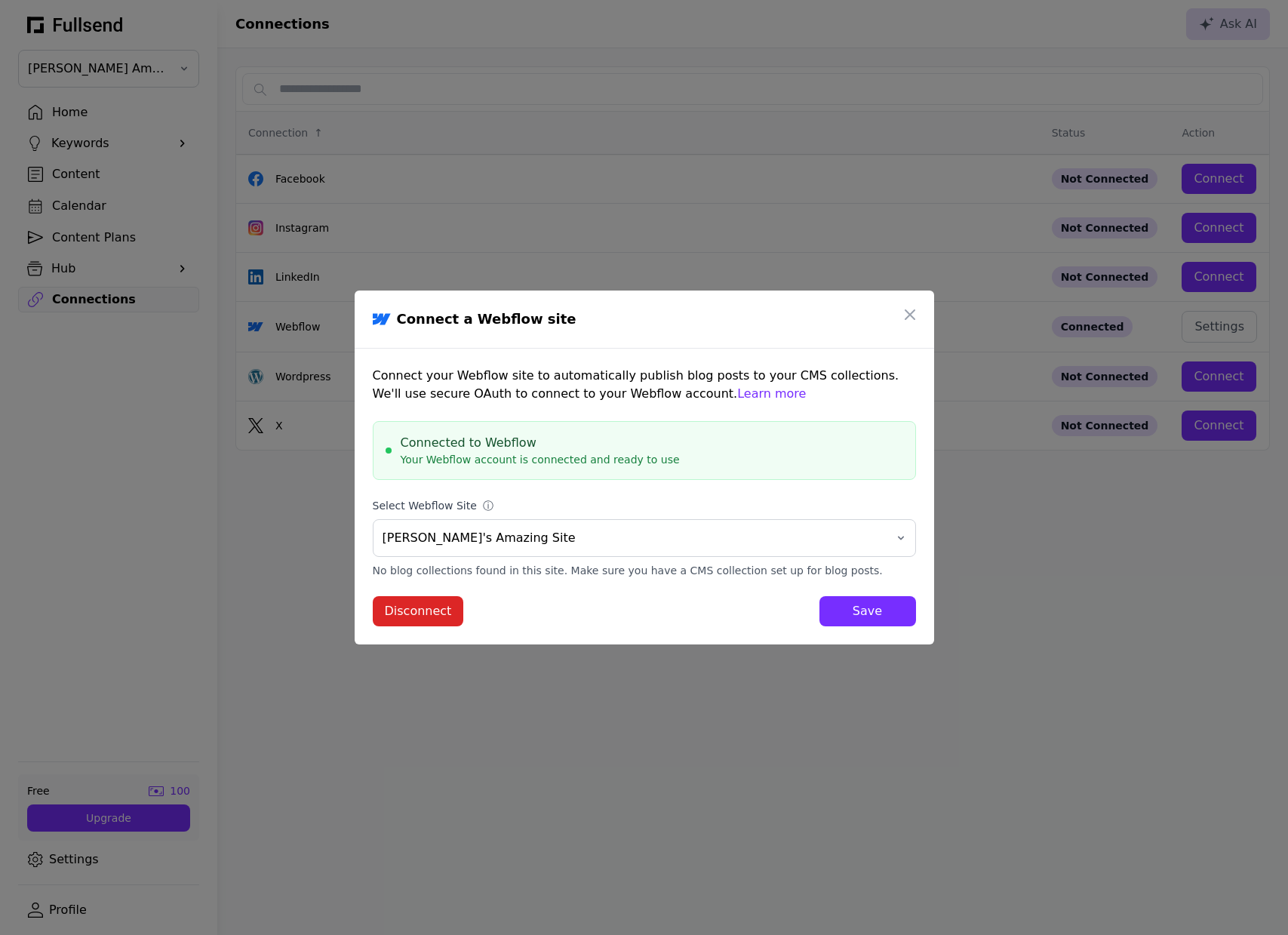
click at [857, 613] on div "Save" at bounding box center [867, 611] width 72 height 18
click at [846, 608] on div "Save" at bounding box center [867, 611] width 72 height 18
click at [754, 381] on p "Connect your Webflow site to automatically publish blog posts to your CMS colle…" at bounding box center [644, 385] width 543 height 37
click at [845, 619] on div "Save" at bounding box center [867, 611] width 72 height 18
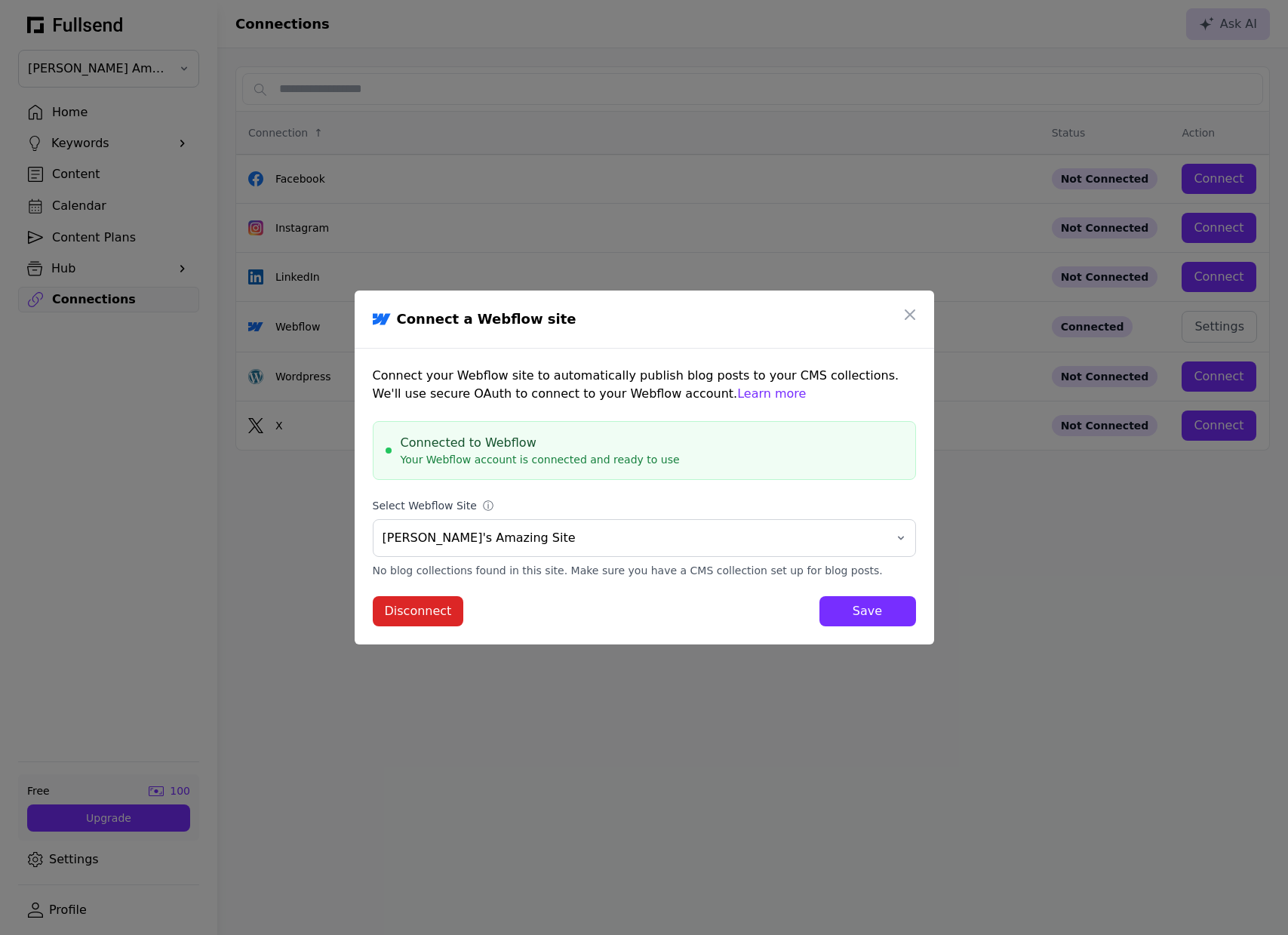
click at [844, 618] on div "Save" at bounding box center [867, 611] width 72 height 18
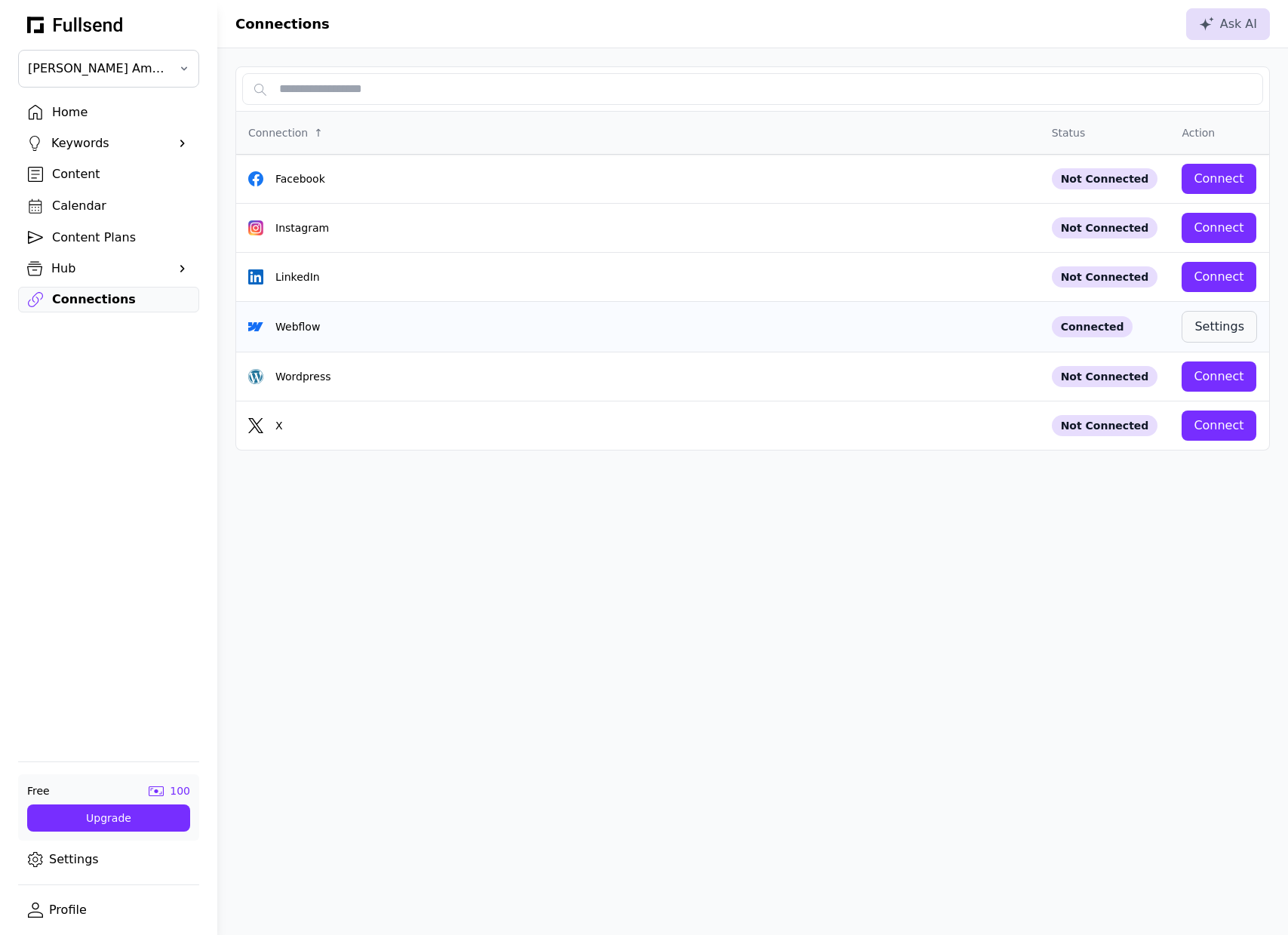
click at [1205, 332] on div "Settings" at bounding box center [1219, 326] width 49 height 18
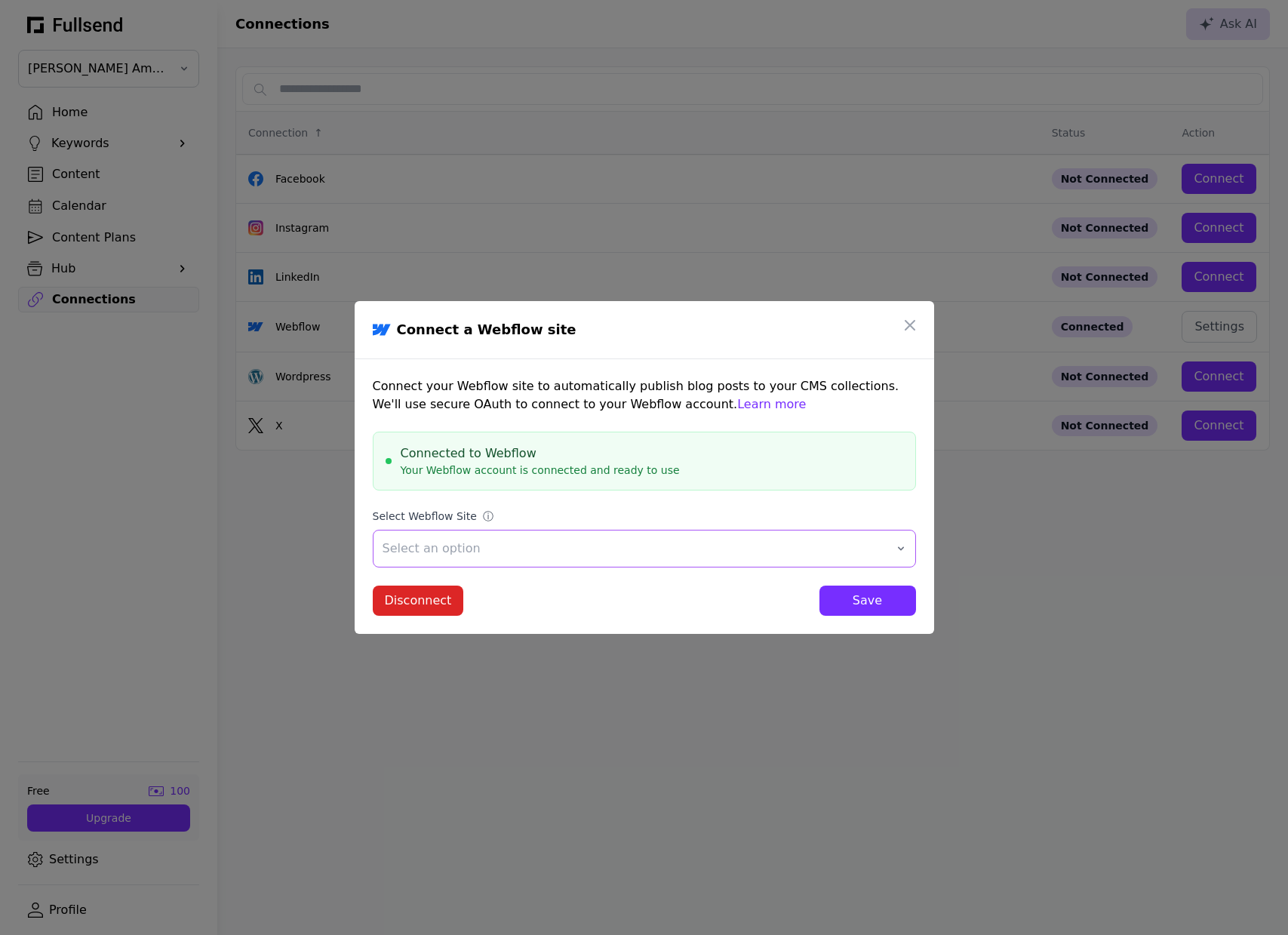
click at [787, 560] on button "Select an option" at bounding box center [644, 548] width 543 height 37
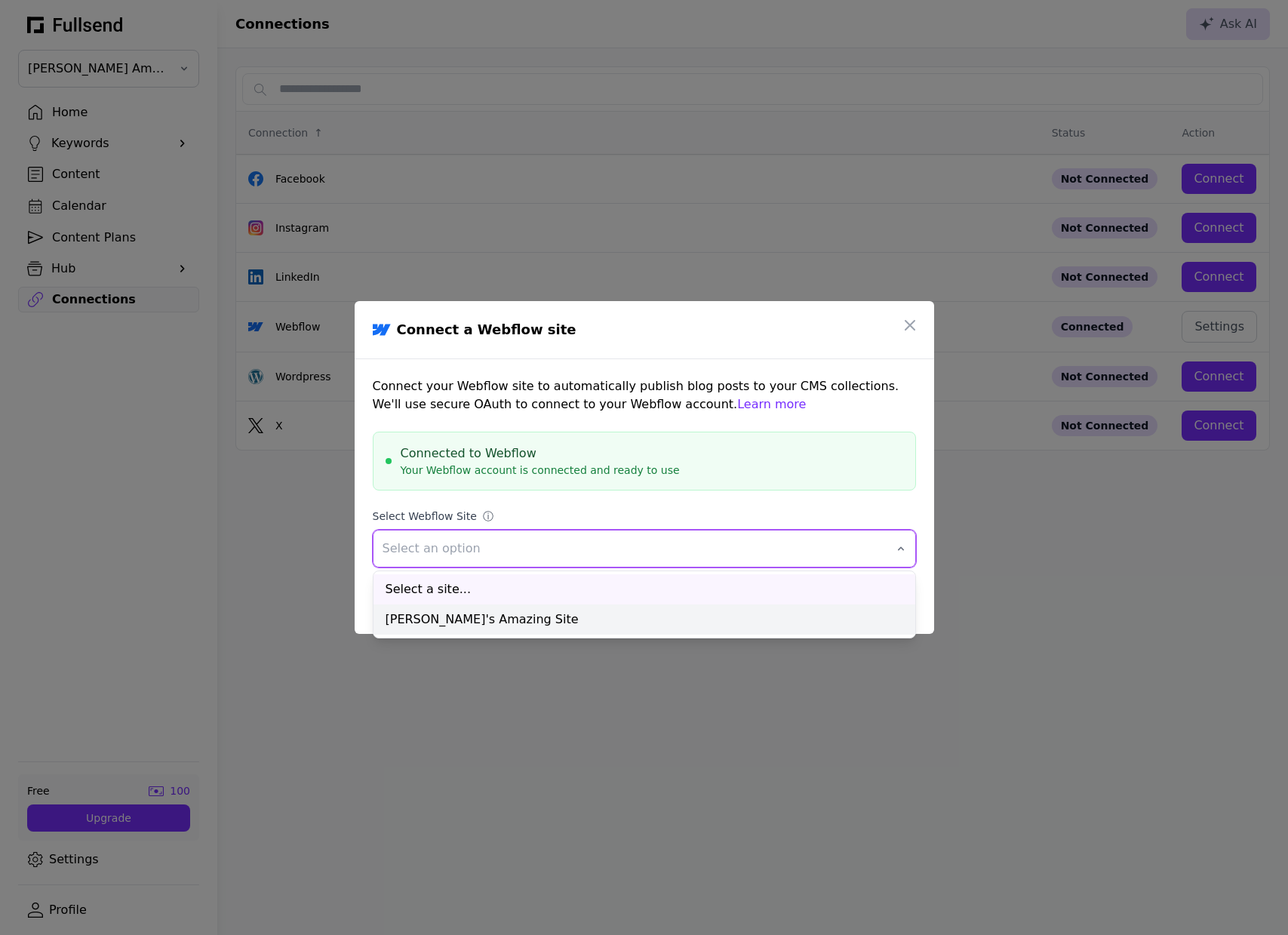
click at [734, 614] on div "[PERSON_NAME]'s Amazing Site" at bounding box center [644, 619] width 541 height 30
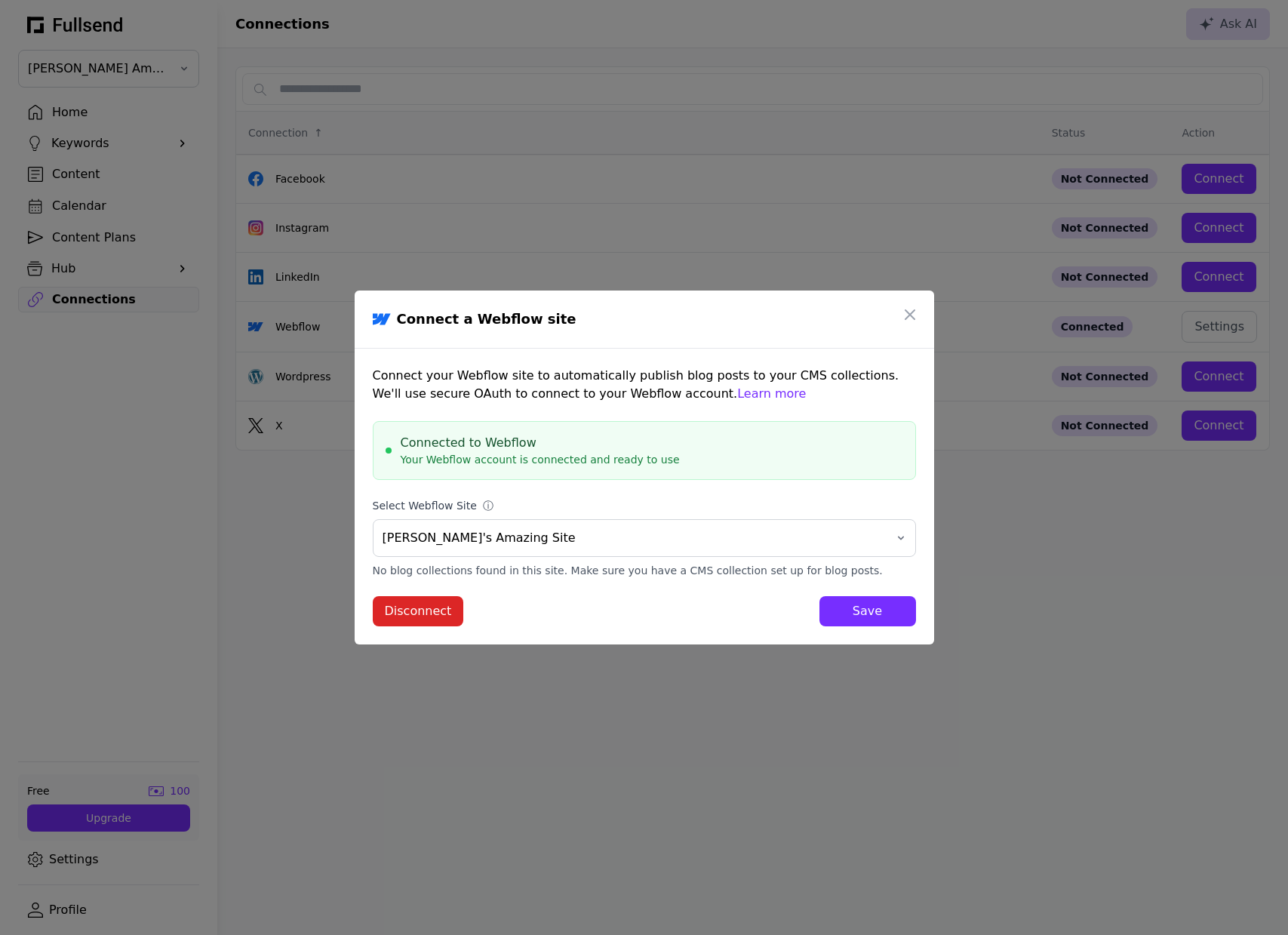
click at [867, 608] on div "Save" at bounding box center [867, 611] width 72 height 18
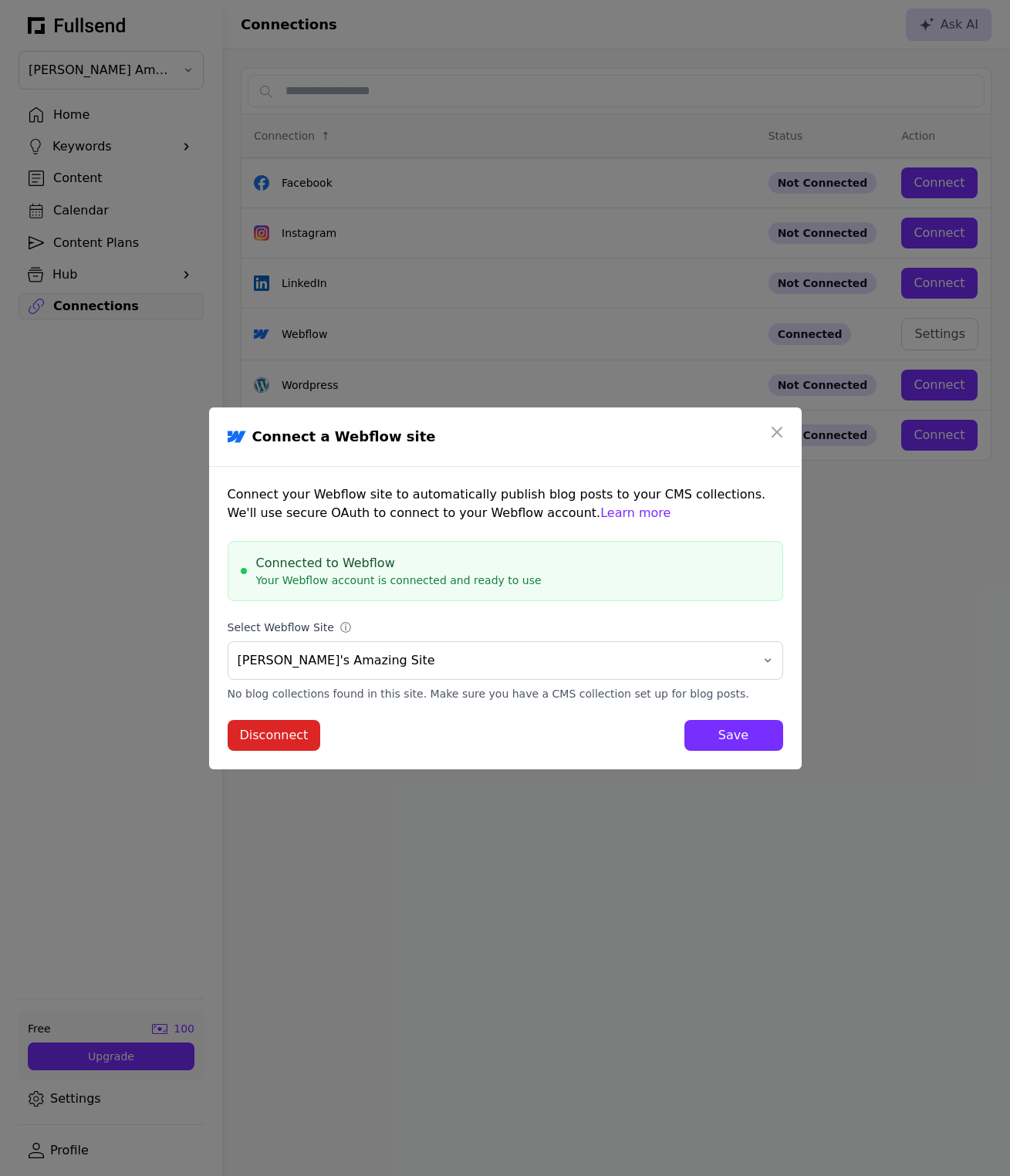
click at [742, 741] on div "Save" at bounding box center [733, 735] width 74 height 18
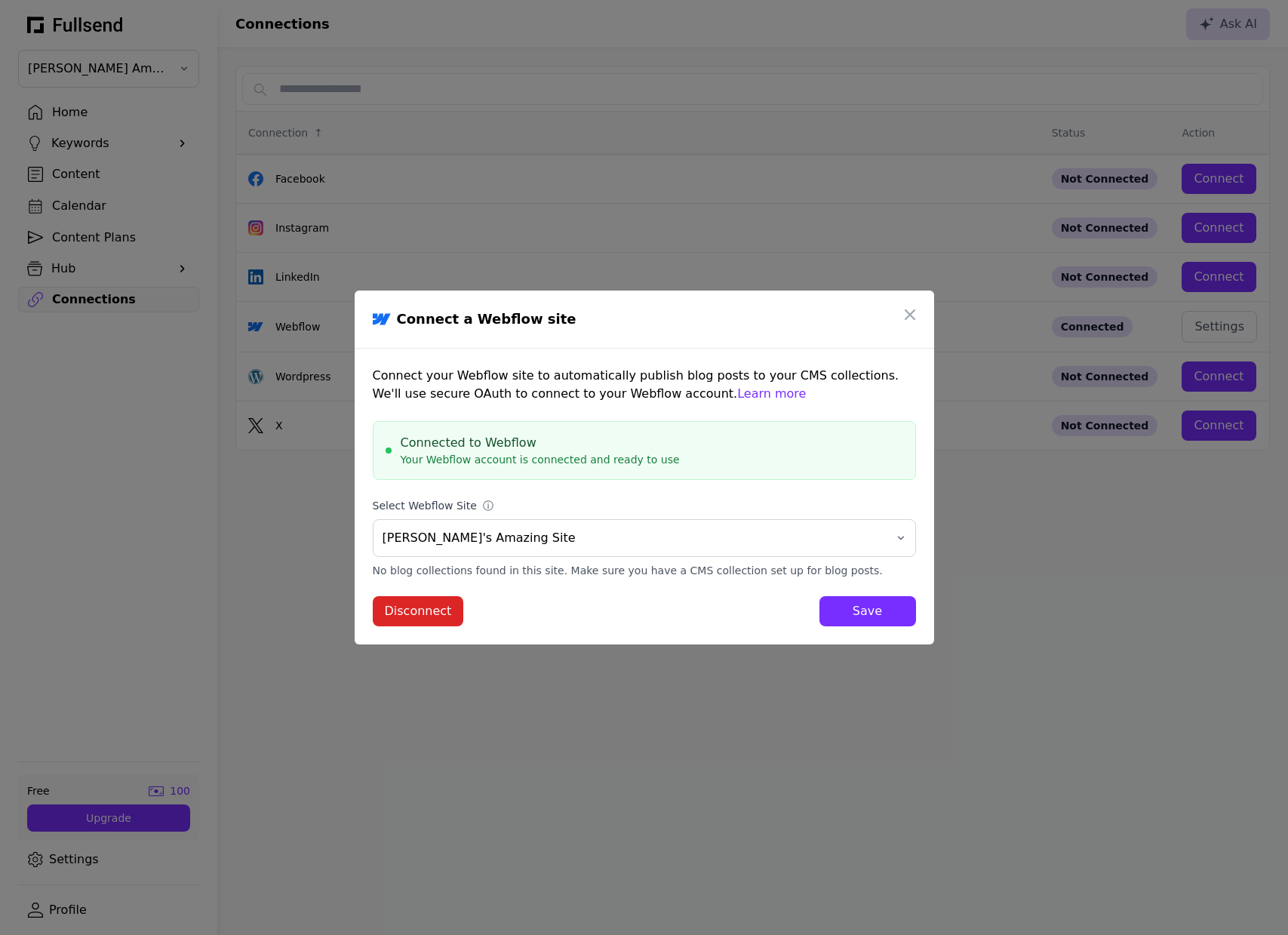
click at [857, 611] on div "Save" at bounding box center [867, 611] width 72 height 18
click at [860, 610] on div "Save" at bounding box center [867, 611] width 72 height 18
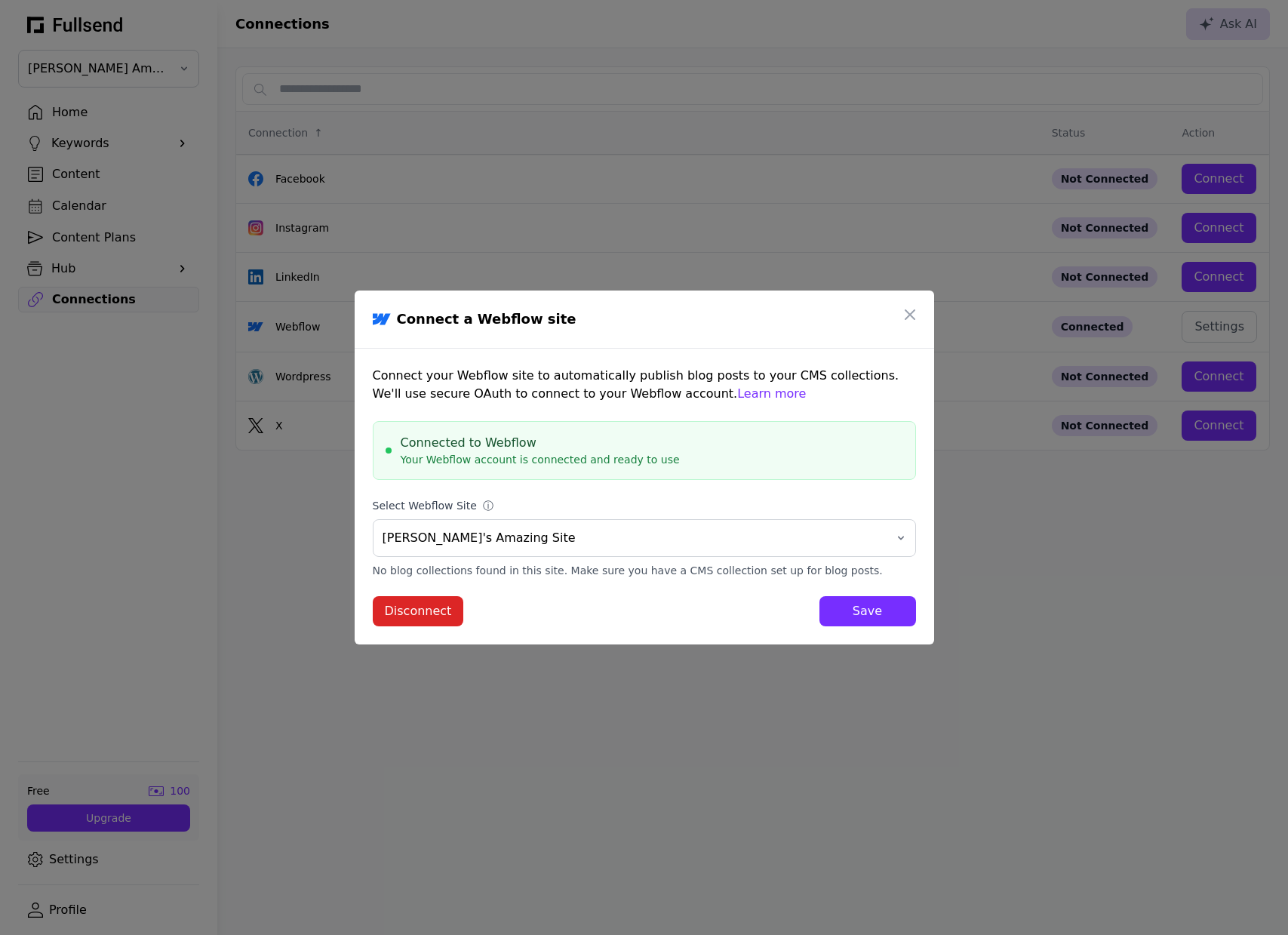
click at [860, 610] on div "Save" at bounding box center [867, 611] width 72 height 18
click at [915, 318] on icon "button" at bounding box center [909, 314] width 18 height 18
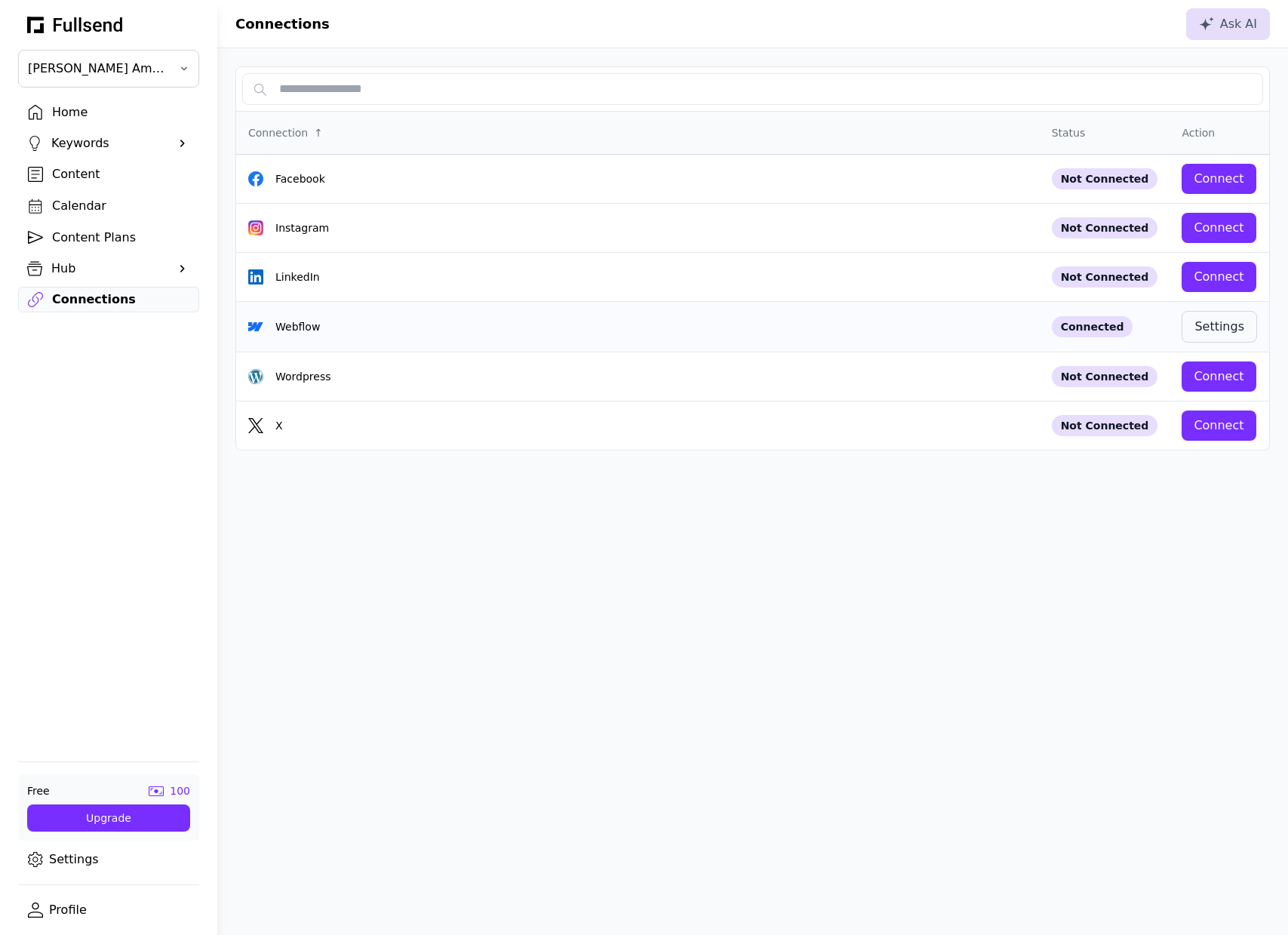
click at [1240, 339] on button "Settings" at bounding box center [1219, 326] width 76 height 32
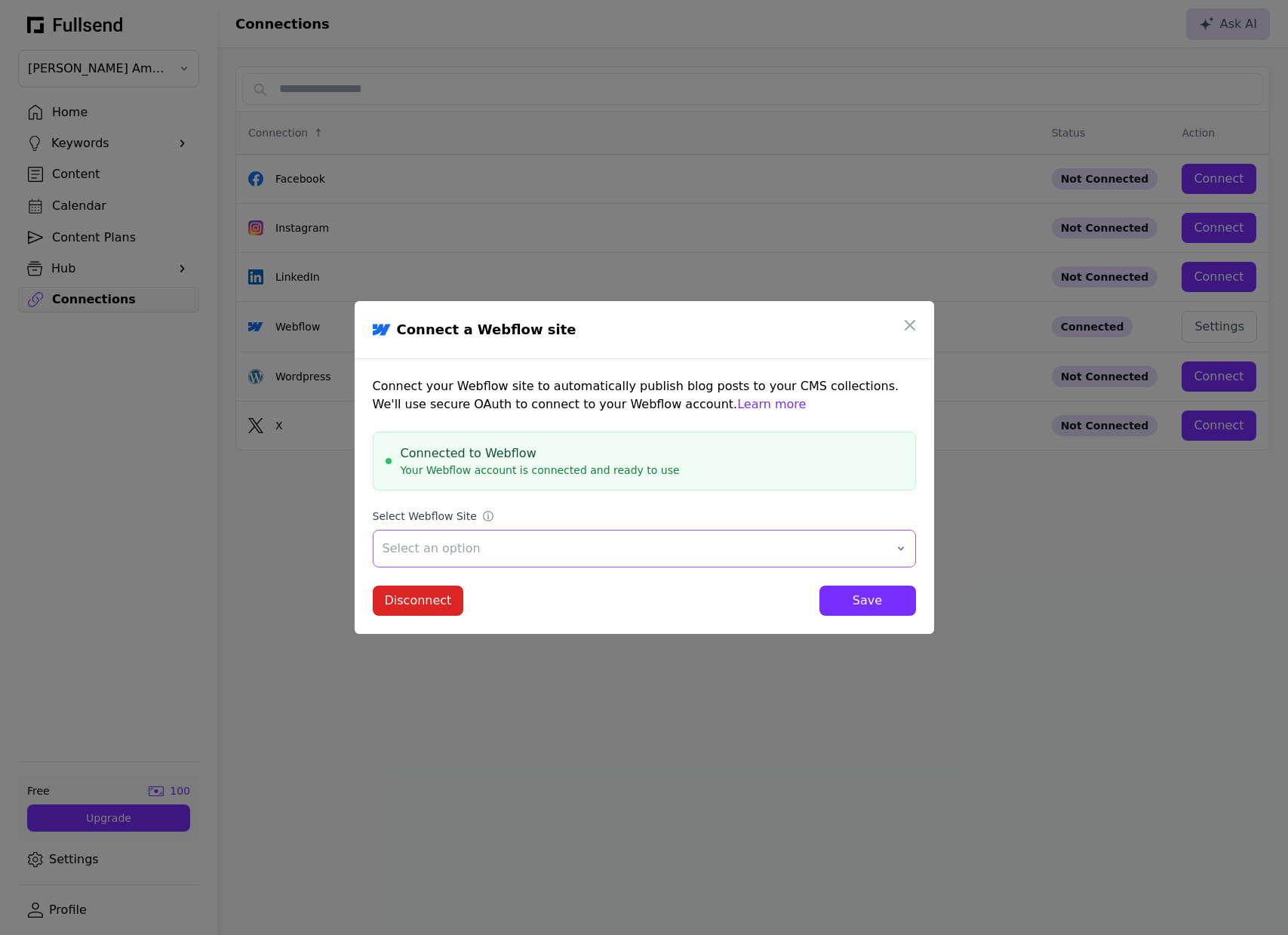
click at [520, 548] on span "Select an option" at bounding box center [633, 548] width 502 height 18
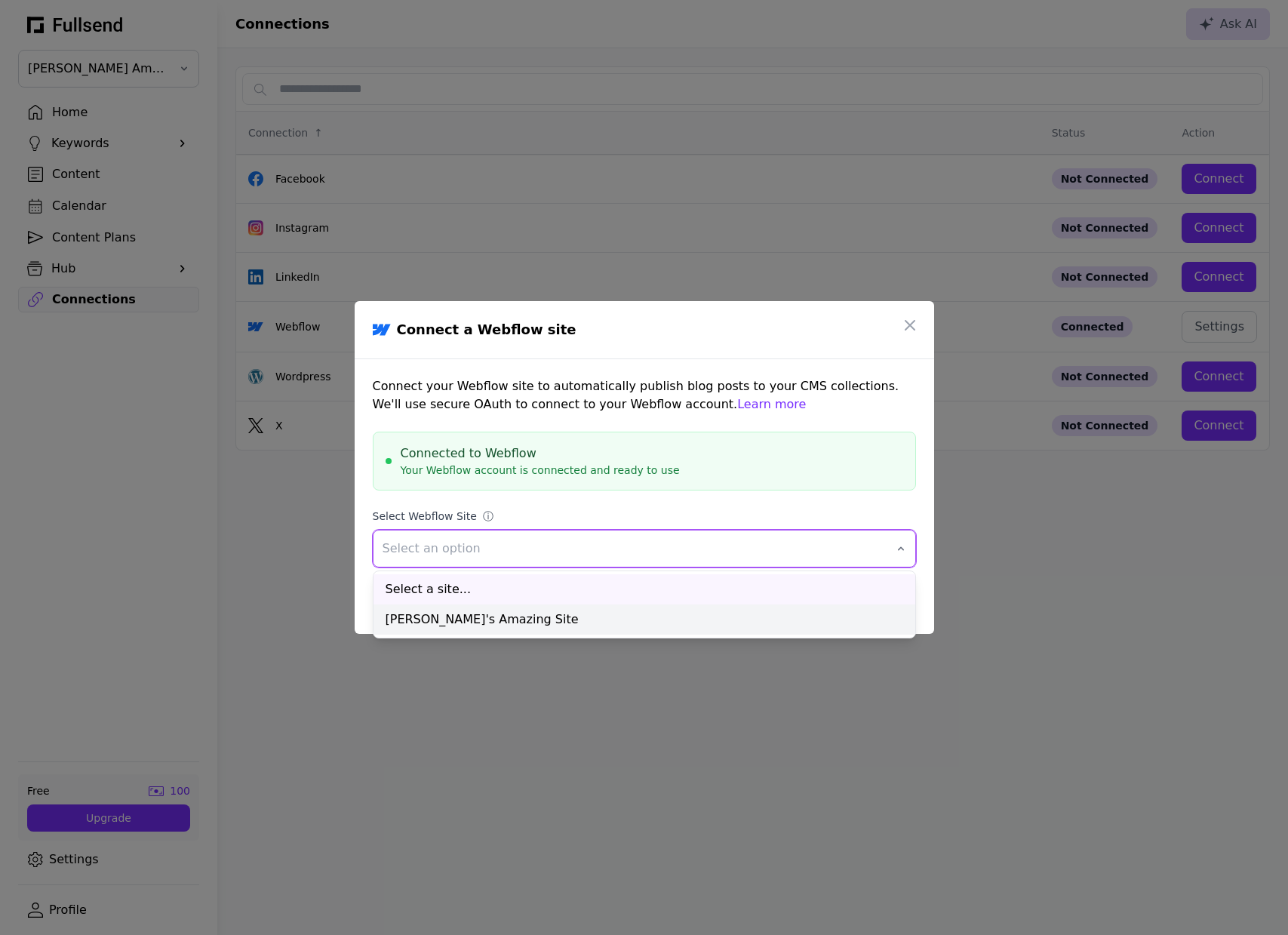
click at [501, 614] on div "[PERSON_NAME]'s Amazing Site" at bounding box center [644, 619] width 541 height 30
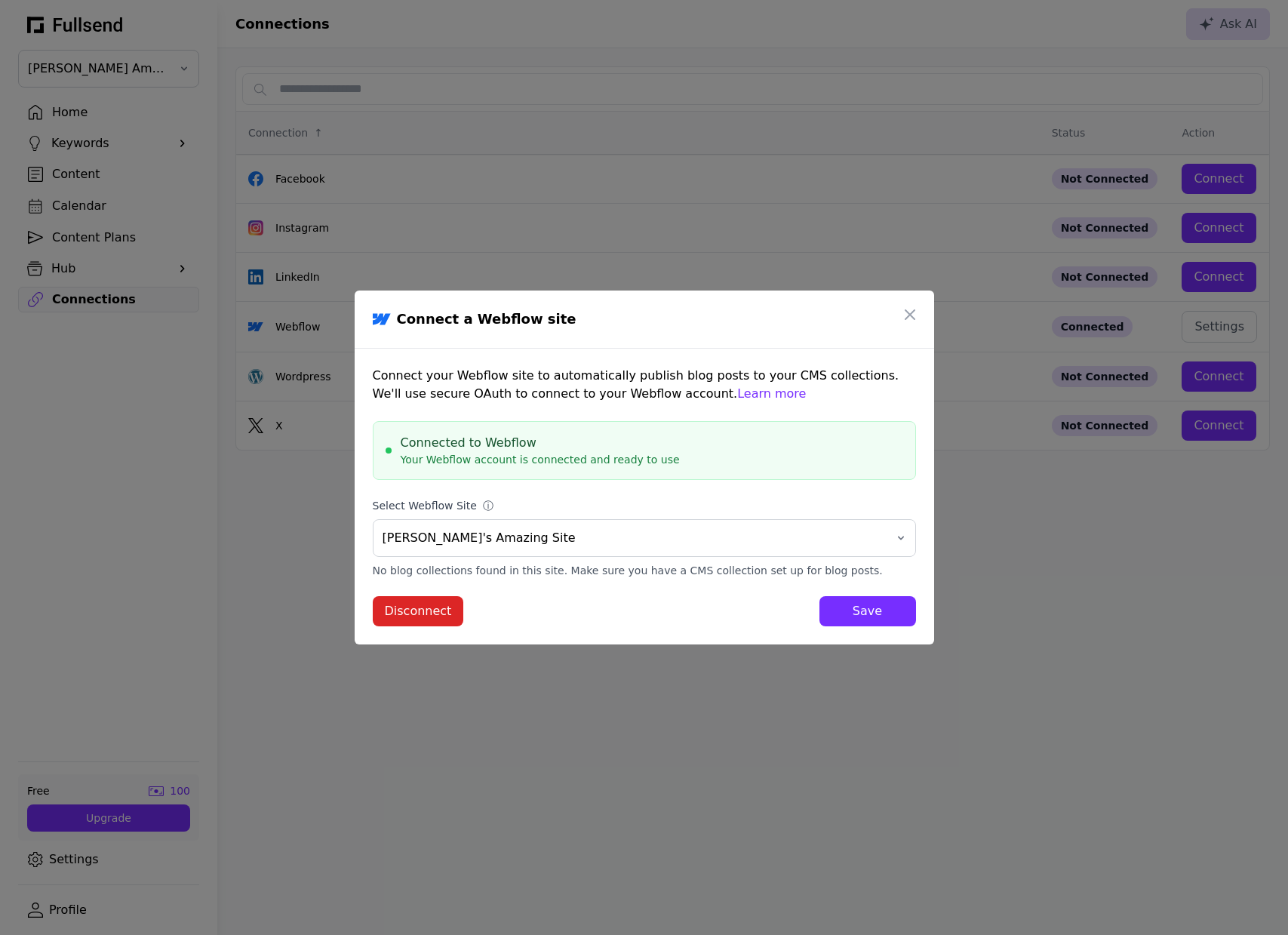
click at [834, 607] on div "Save" at bounding box center [867, 611] width 72 height 18
click at [833, 605] on div "Save" at bounding box center [867, 611] width 72 height 18
click at [833, 605] on div "Save" at bounding box center [867, 611] width 72 height 18
click at [833, 603] on div "Save" at bounding box center [867, 611] width 72 height 18
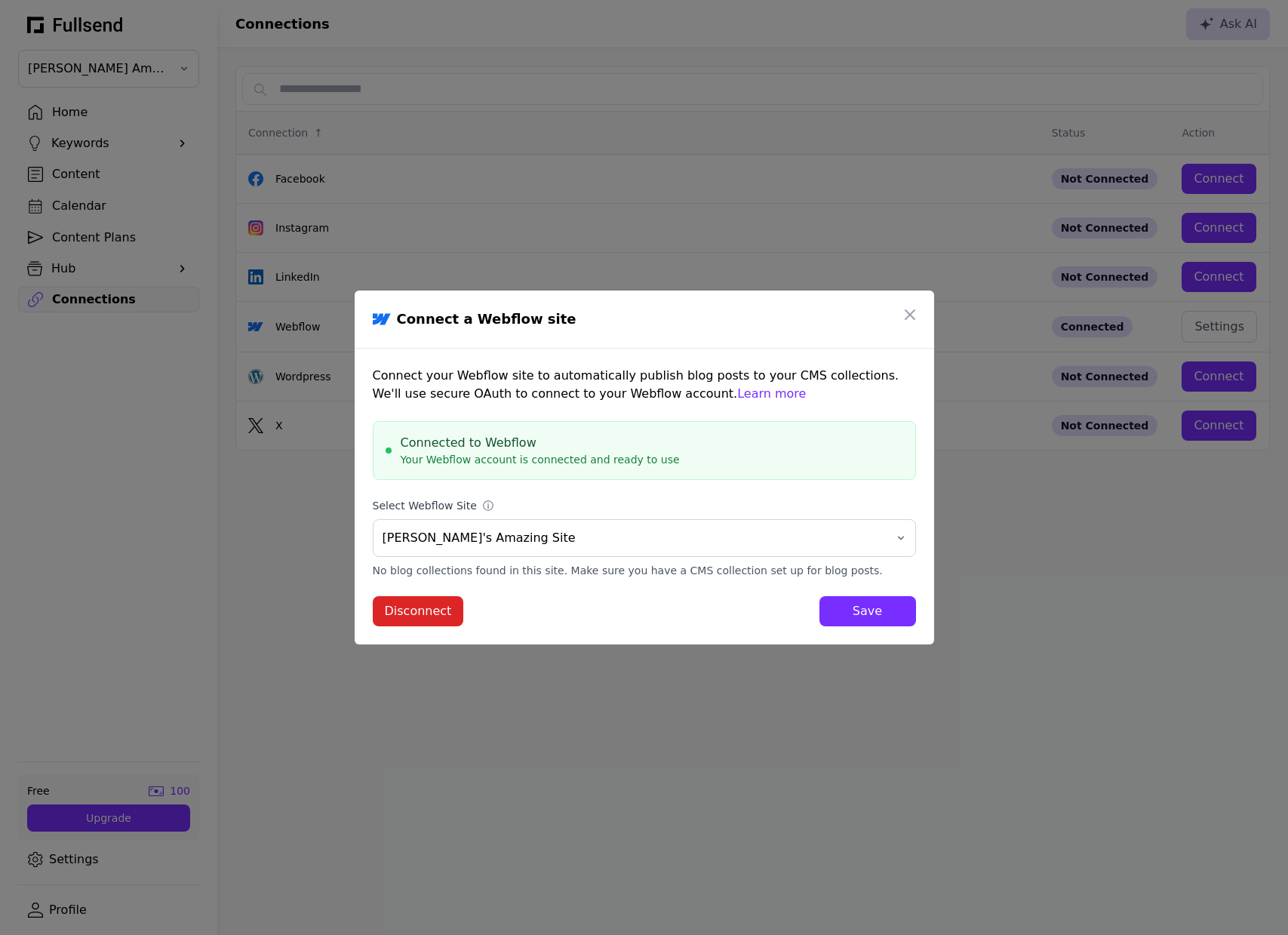
click at [833, 601] on button "Save" at bounding box center [867, 611] width 96 height 30
click at [832, 604] on button "Save" at bounding box center [867, 611] width 96 height 30
click at [832, 602] on div "Save" at bounding box center [867, 611] width 72 height 18
click at [833, 599] on button "Save" at bounding box center [867, 611] width 96 height 30
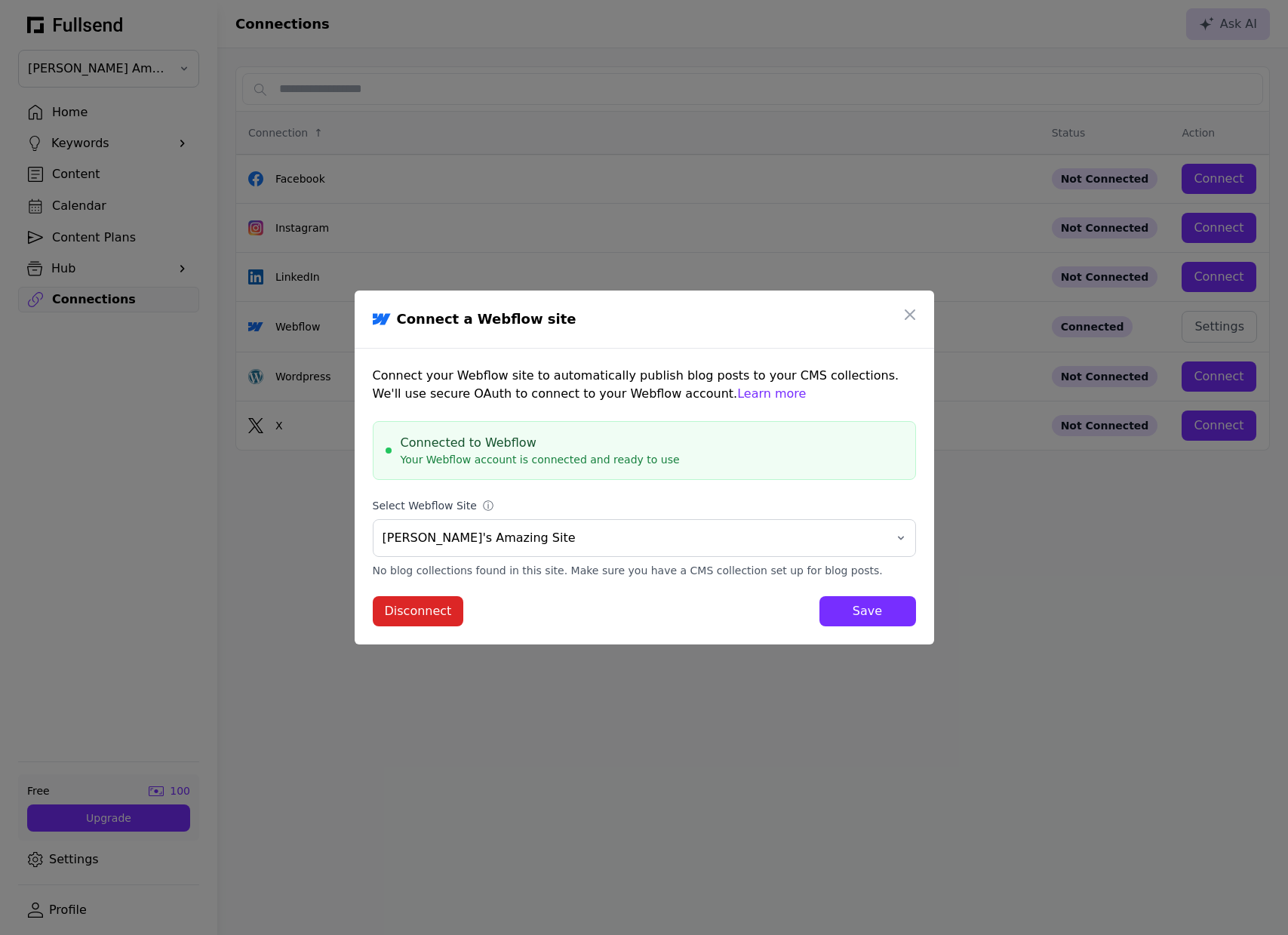
click at [833, 599] on button "Save" at bounding box center [867, 611] width 96 height 30
drag, startPoint x: 936, startPoint y: 611, endPoint x: 927, endPoint y: 611, distance: 9.0
